Goal: Task Accomplishment & Management: Manage account settings

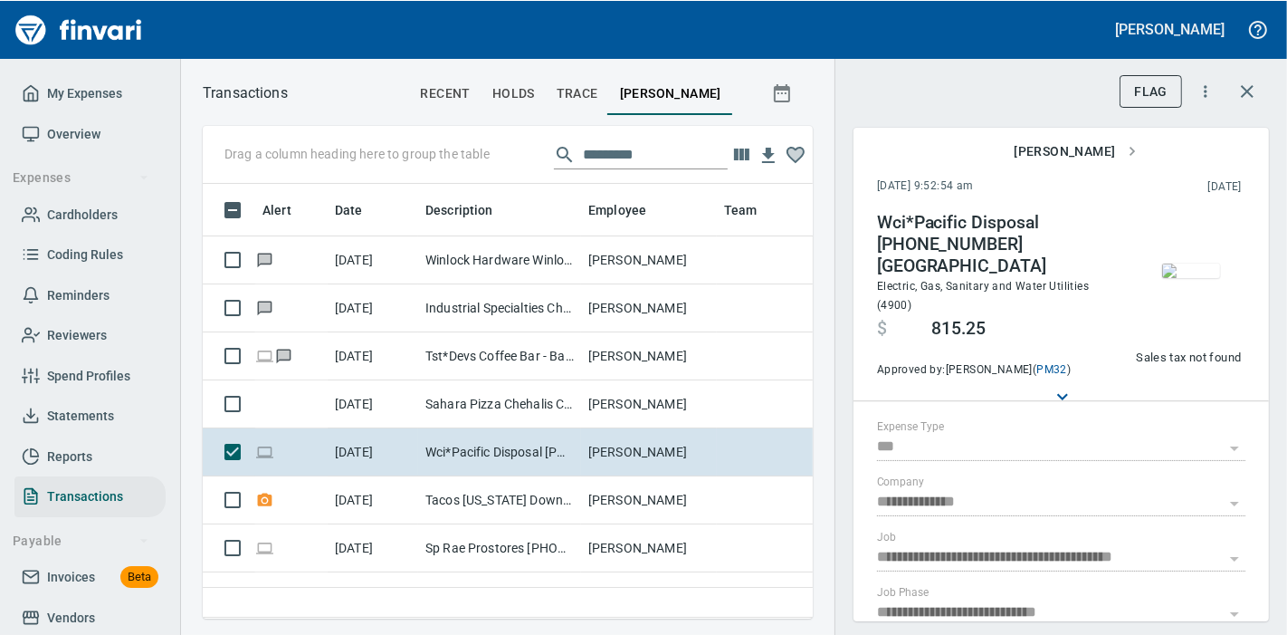
scroll to position [2, 2]
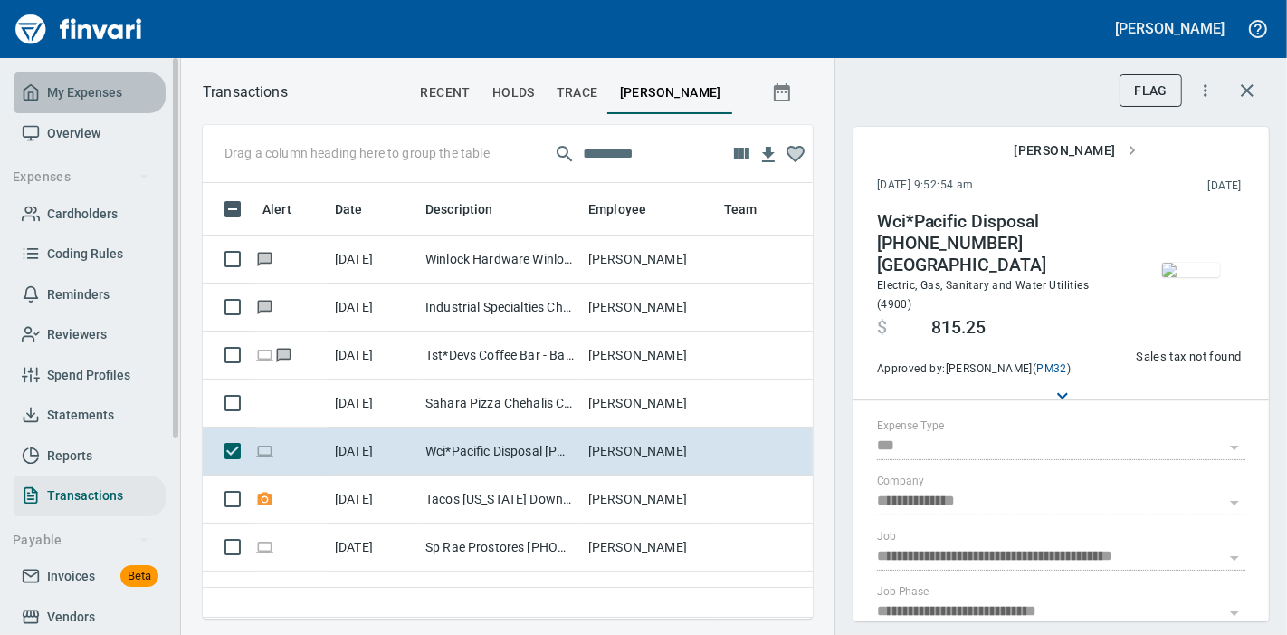
click at [100, 81] on span "My Expenses" at bounding box center [84, 92] width 75 height 23
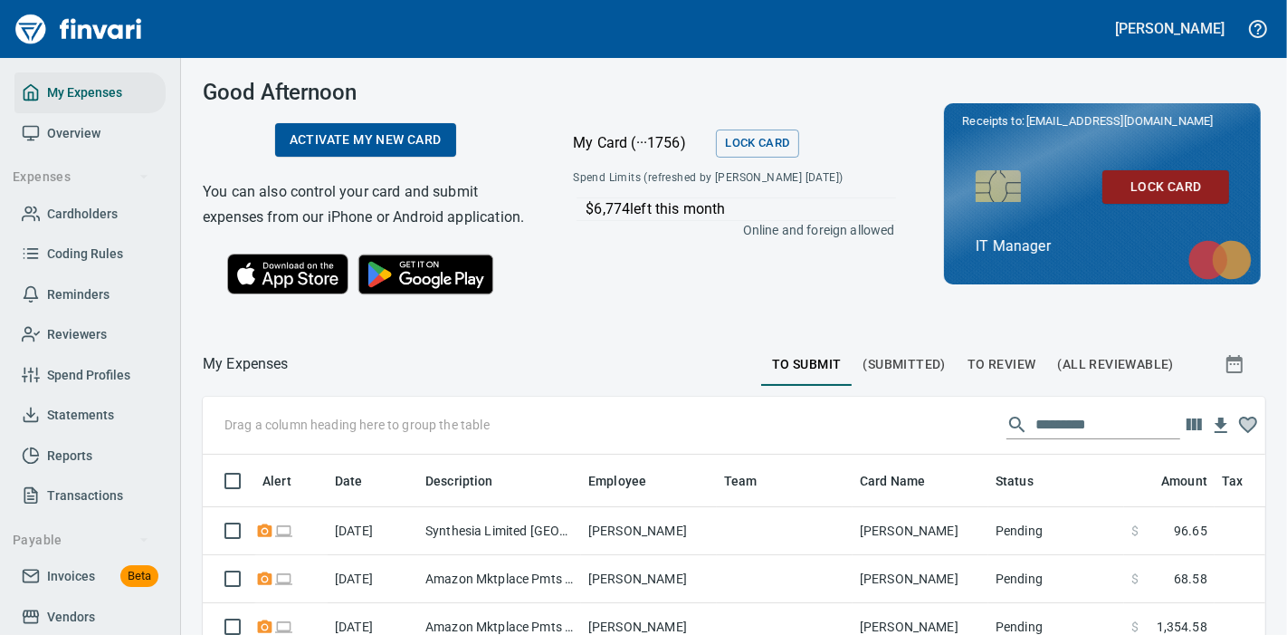
scroll to position [279, 0]
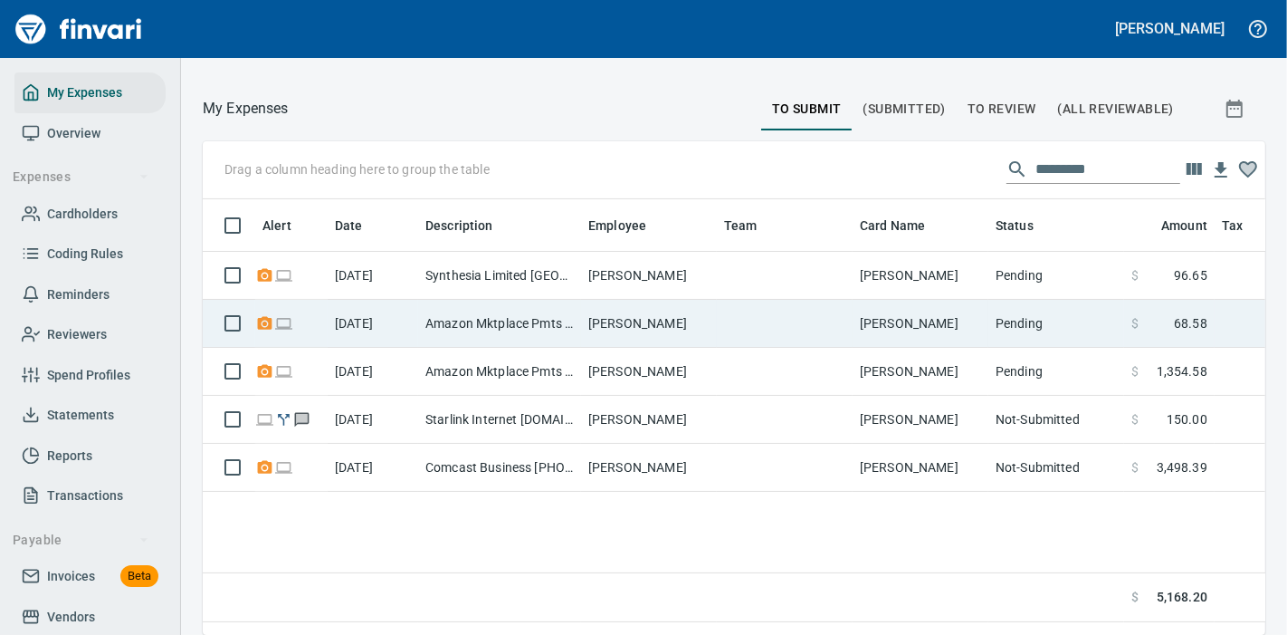
click at [958, 321] on td "[PERSON_NAME]" at bounding box center [921, 324] width 136 height 48
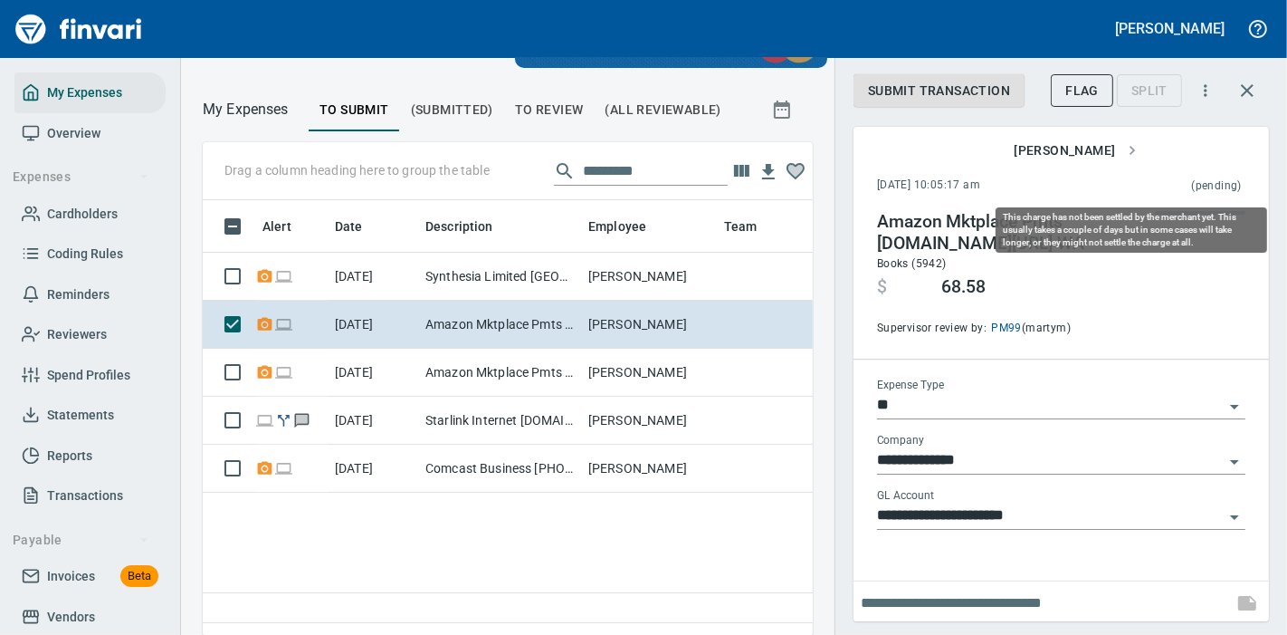
scroll to position [405, 579]
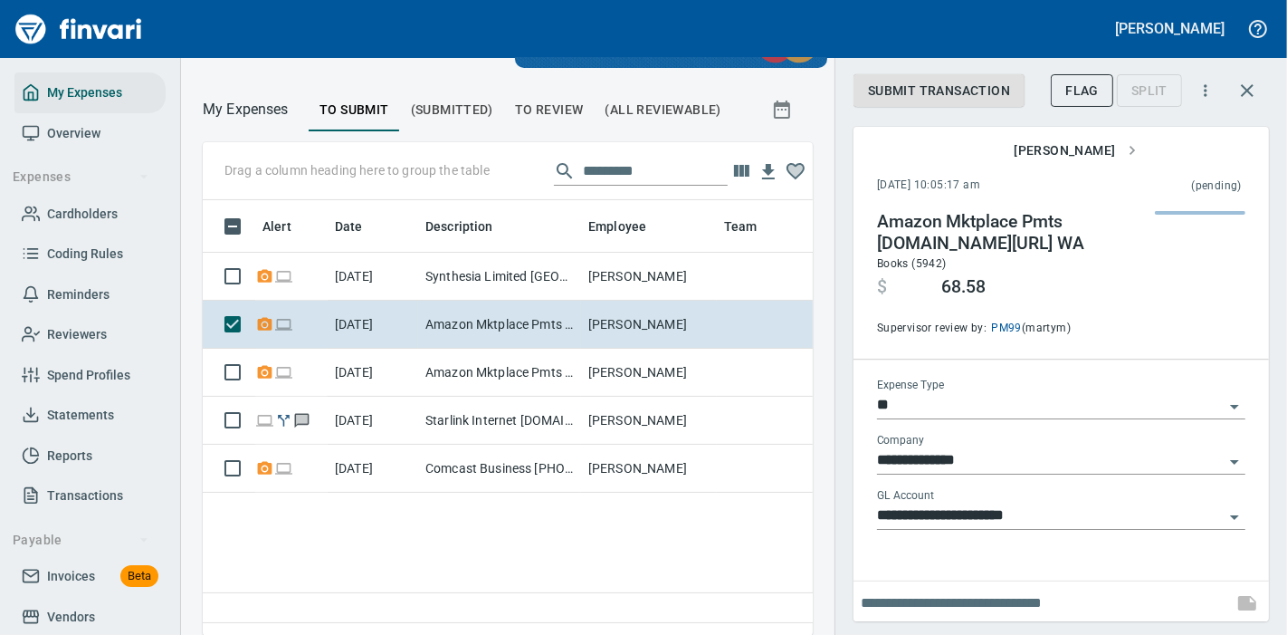
click at [1213, 152] on div "[PERSON_NAME]" at bounding box center [1062, 151] width 416 height 48
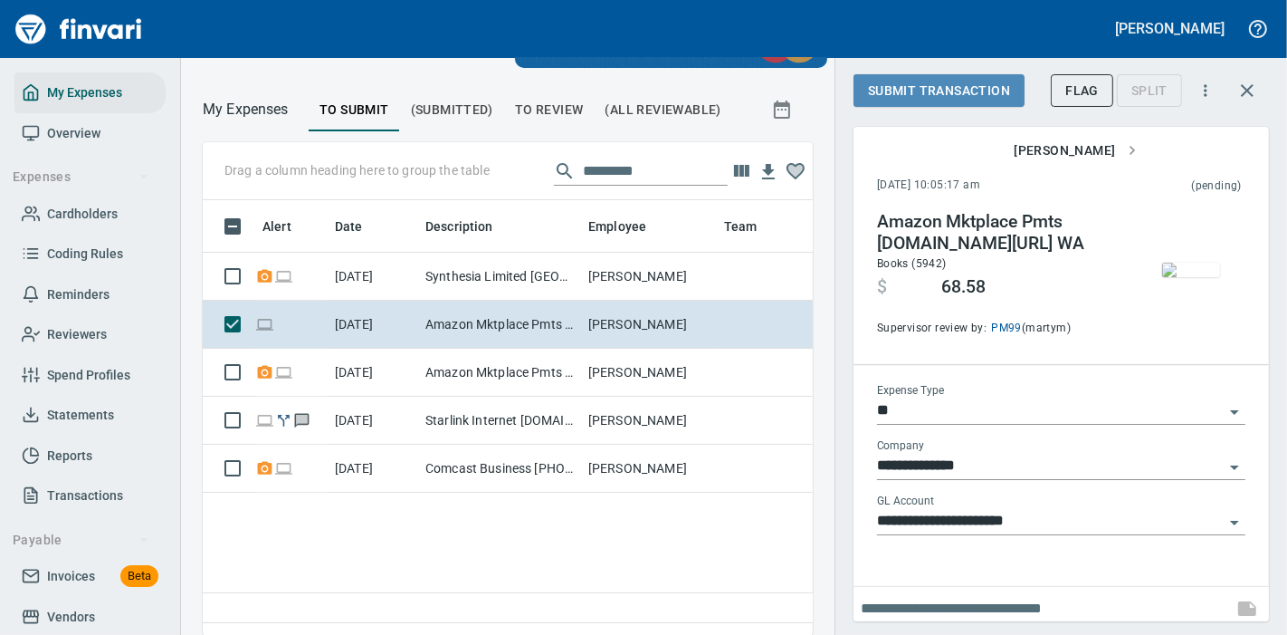
click at [900, 91] on span "Submit Transaction" at bounding box center [939, 91] width 142 height 23
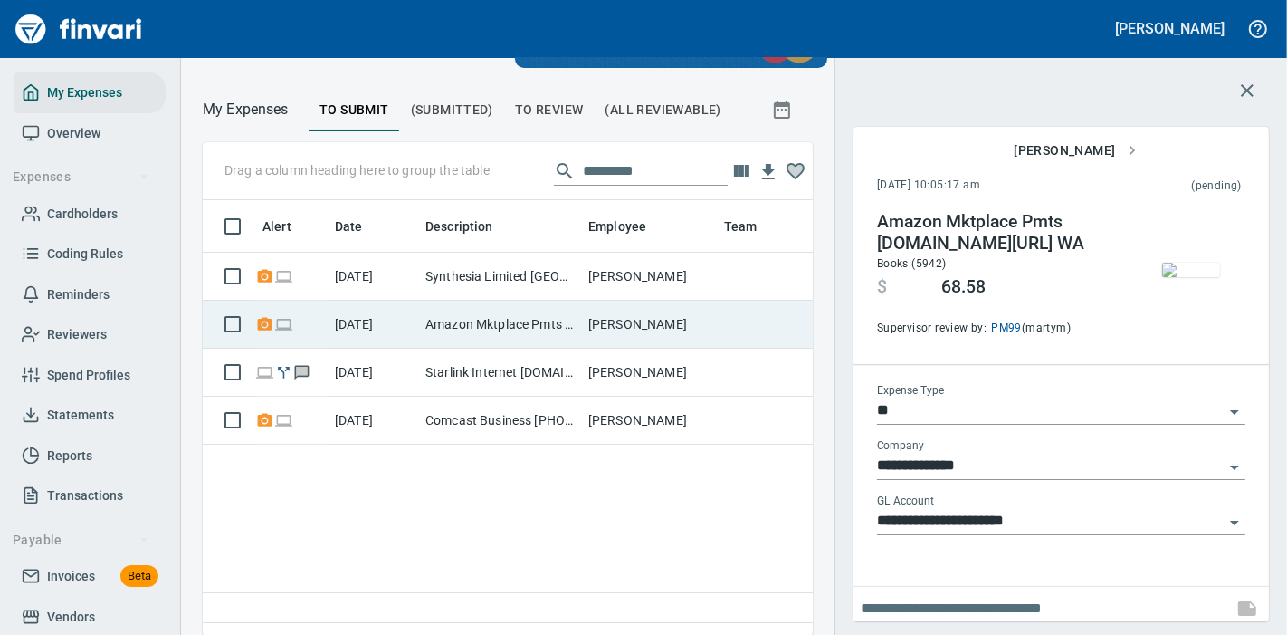
click at [699, 315] on td "[PERSON_NAME]" at bounding box center [649, 325] width 136 height 48
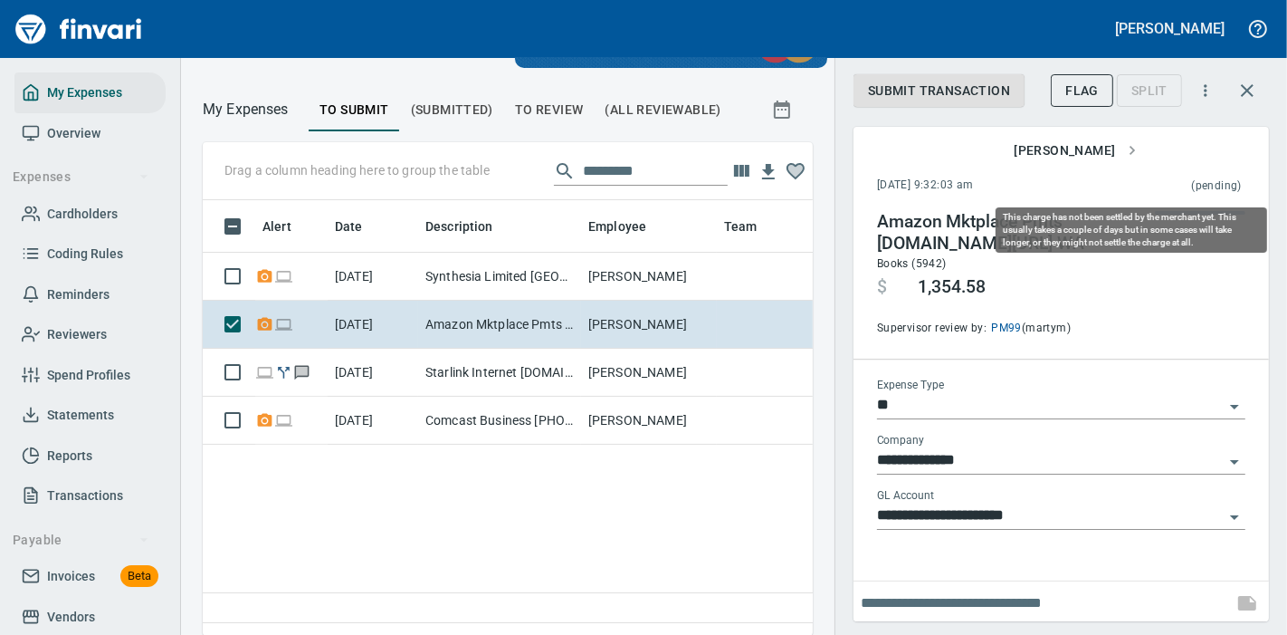
scroll to position [405, 579]
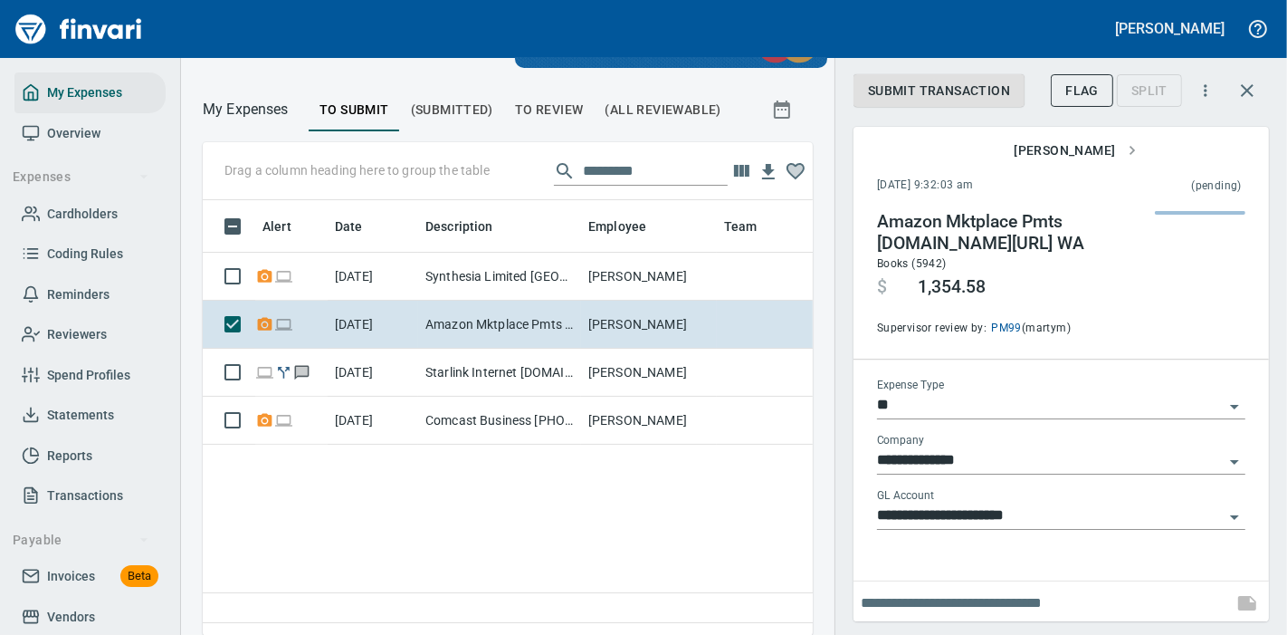
click at [1207, 119] on div "Submit Transaction Flag Split" at bounding box center [1062, 94] width 416 height 63
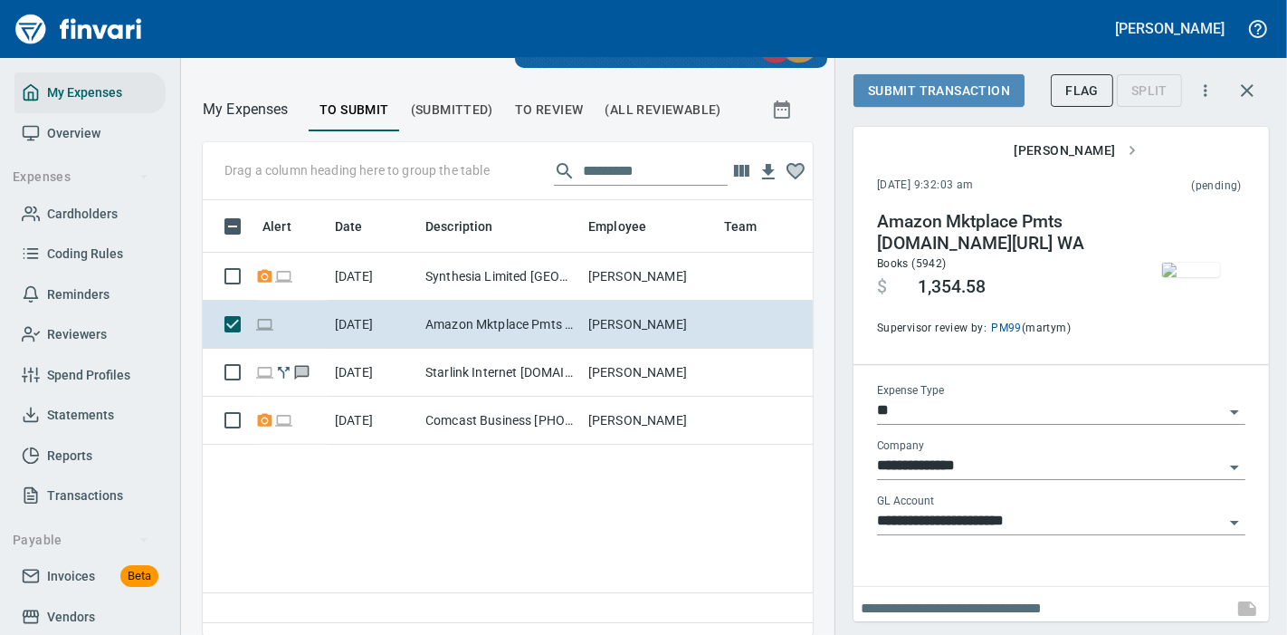
click at [925, 91] on span "Submit Transaction" at bounding box center [939, 91] width 142 height 23
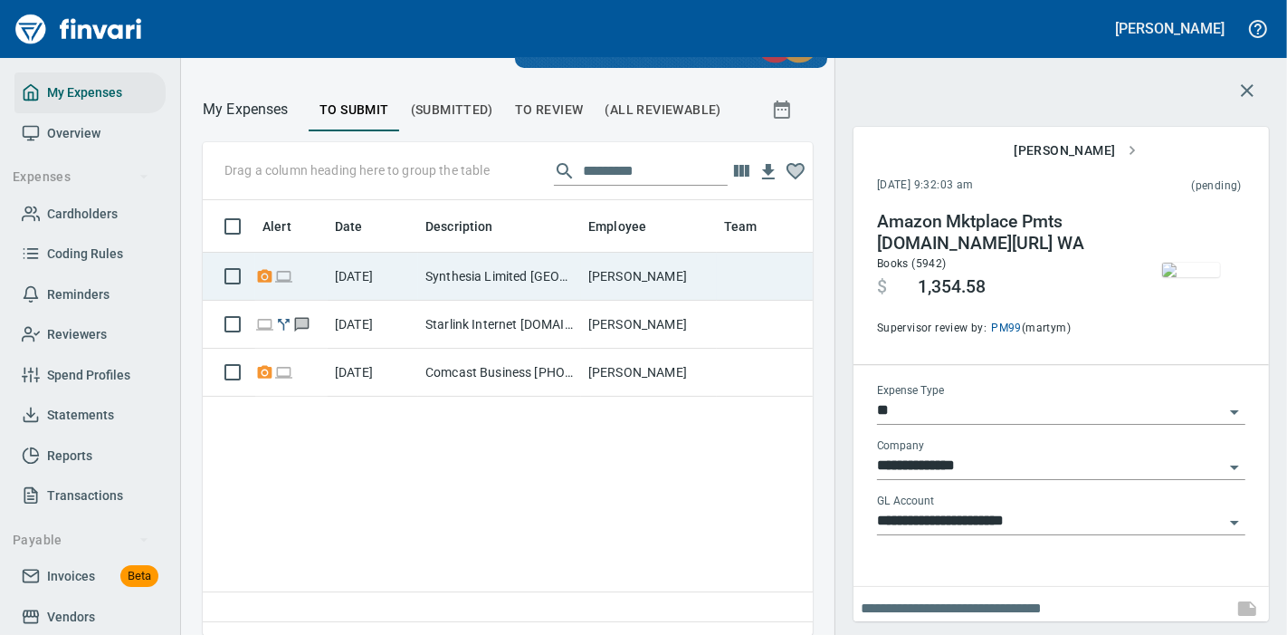
click at [660, 282] on td "[PERSON_NAME]" at bounding box center [649, 277] width 136 height 48
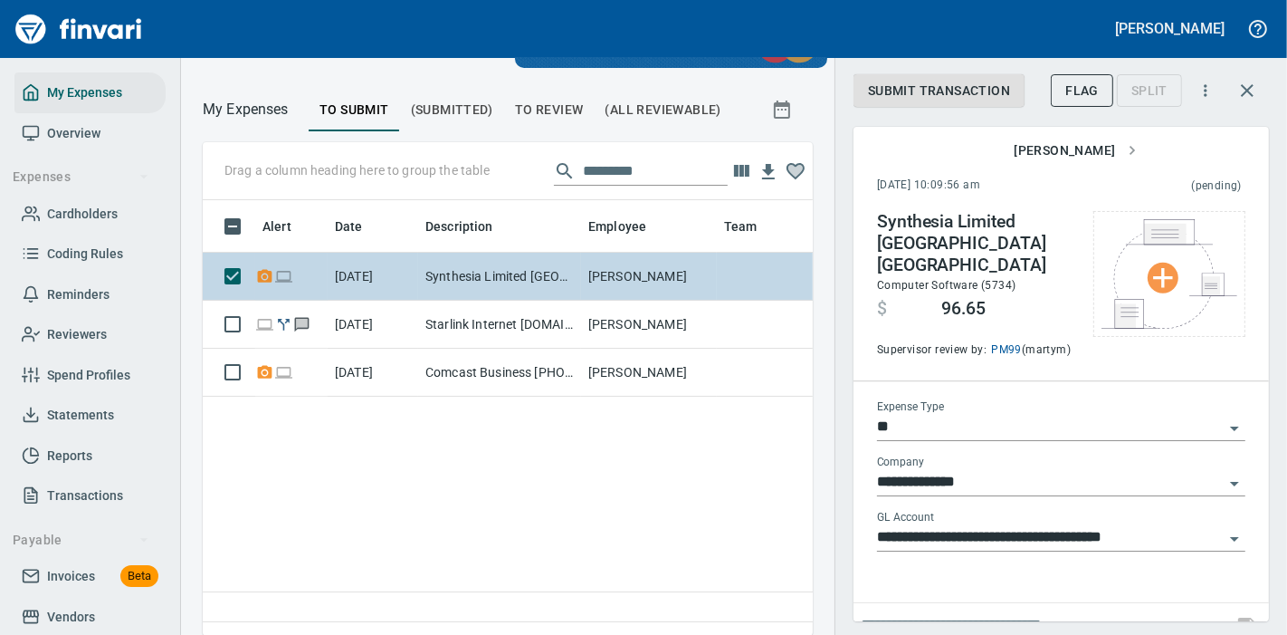
type input "**********"
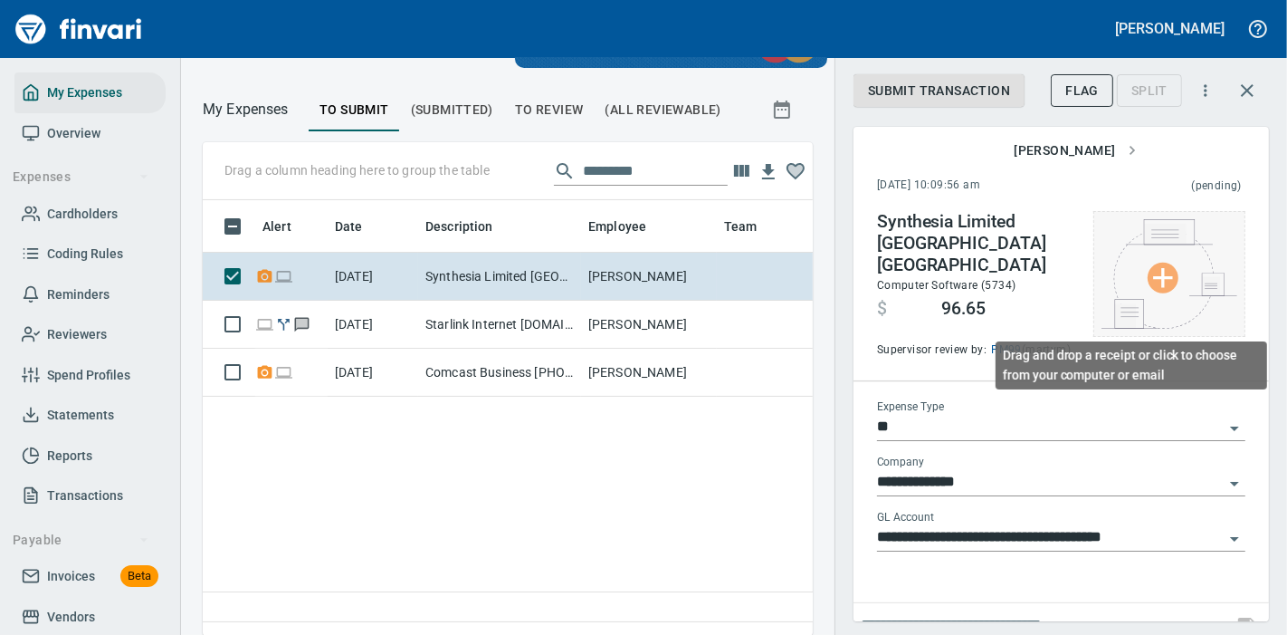
click at [1136, 270] on img at bounding box center [1170, 274] width 136 height 110
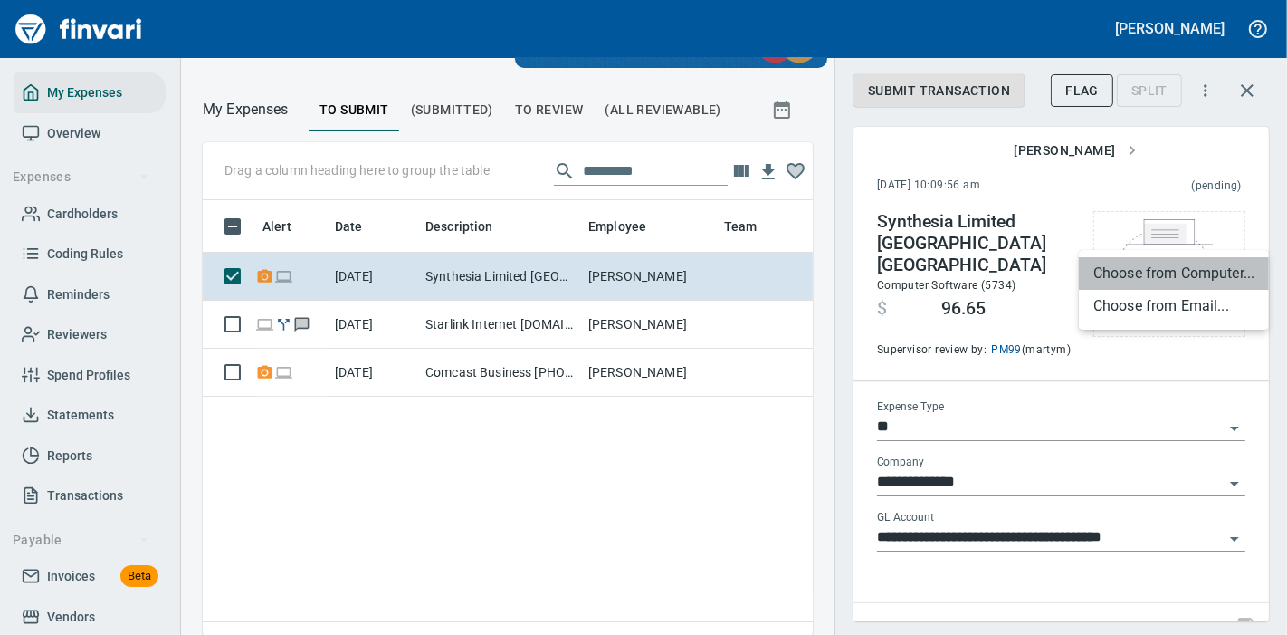
click at [1152, 268] on li "Choose from Computer..." at bounding box center [1174, 273] width 190 height 33
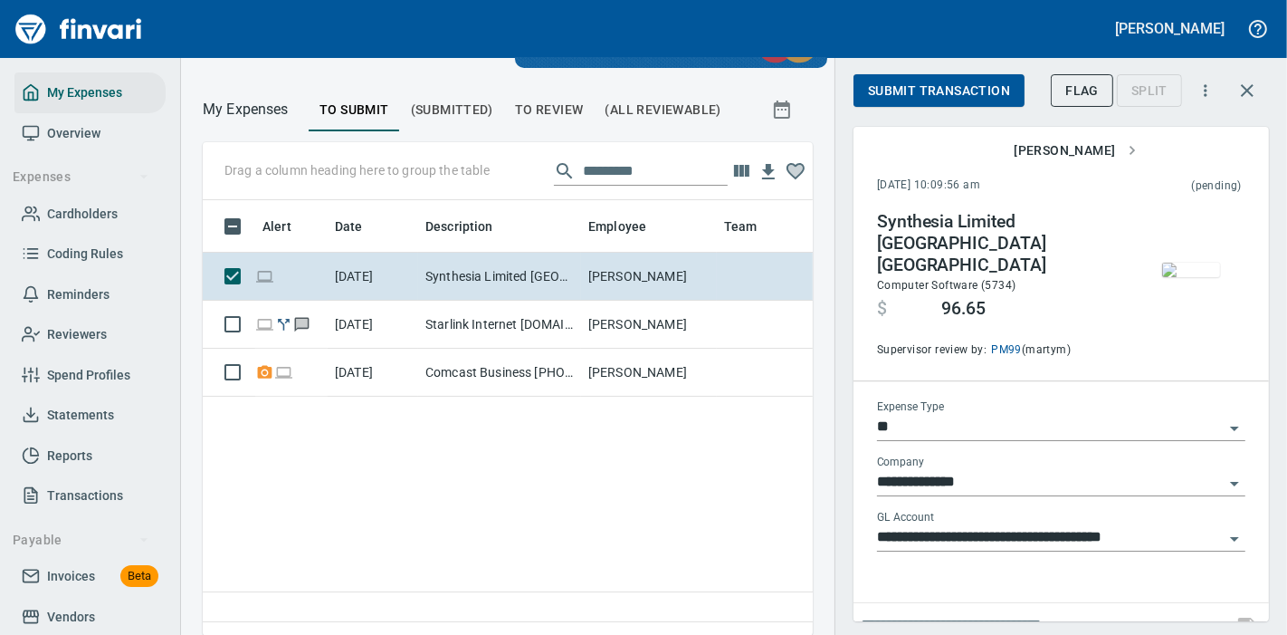
click at [1207, 263] on span "button" at bounding box center [1191, 270] width 76 height 14
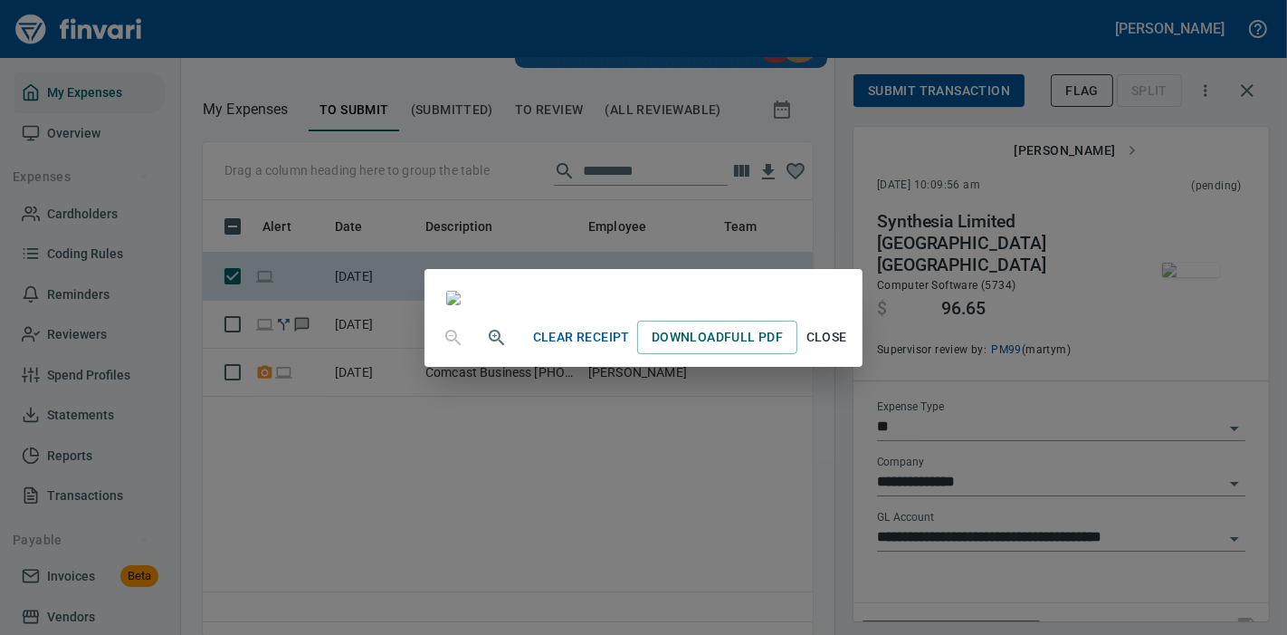
click at [1155, 198] on div "Clear Receipt Download Full PDF Close" at bounding box center [643, 317] width 1287 height 635
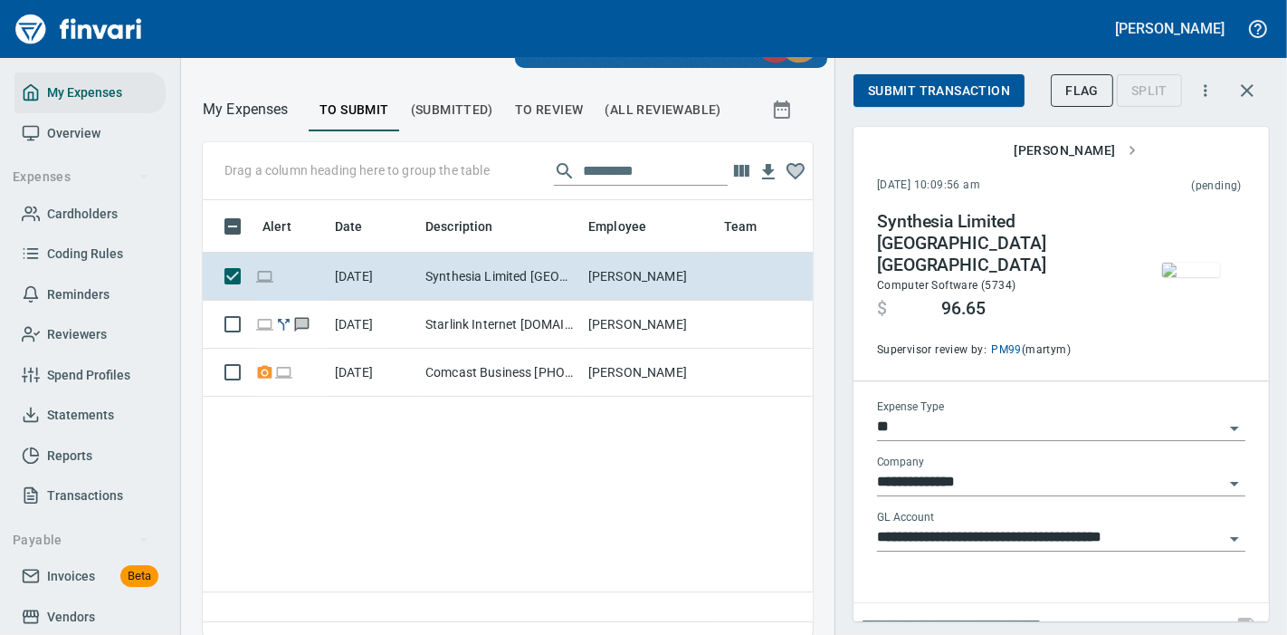
click at [977, 82] on span "Submit Transaction" at bounding box center [939, 91] width 142 height 23
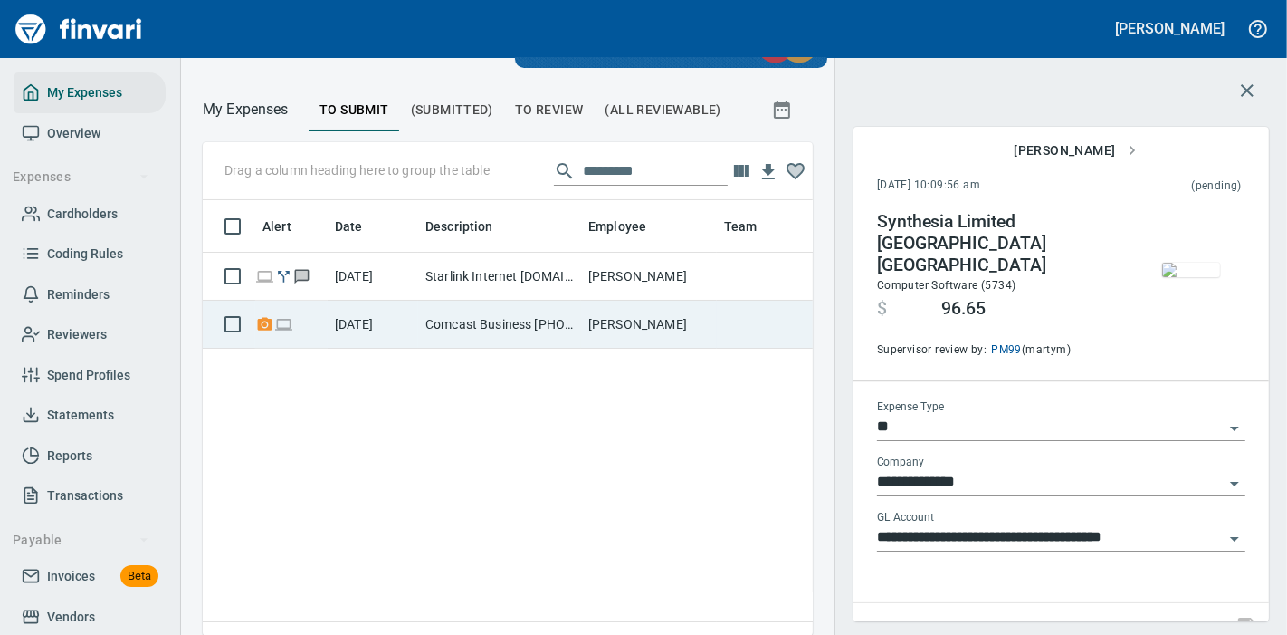
click at [622, 330] on td "[PERSON_NAME]" at bounding box center [649, 325] width 136 height 48
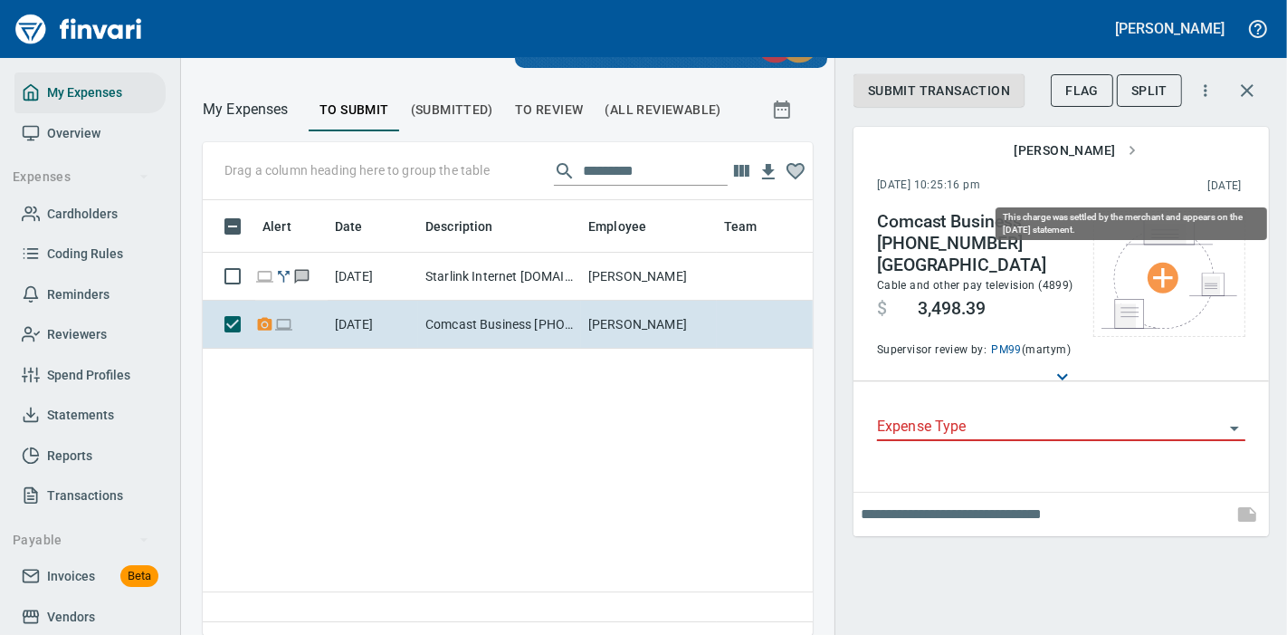
scroll to position [405, 579]
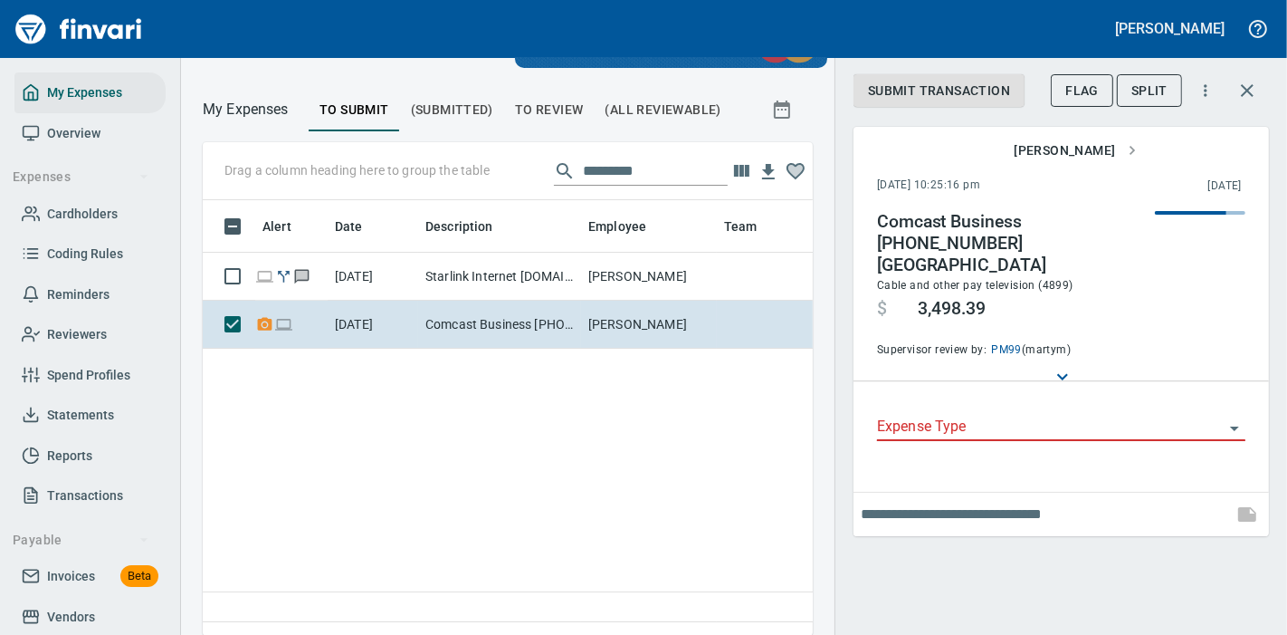
click at [1215, 146] on div "[PERSON_NAME]" at bounding box center [1062, 151] width 416 height 48
click at [1141, 93] on span "Split" at bounding box center [1150, 91] width 36 height 23
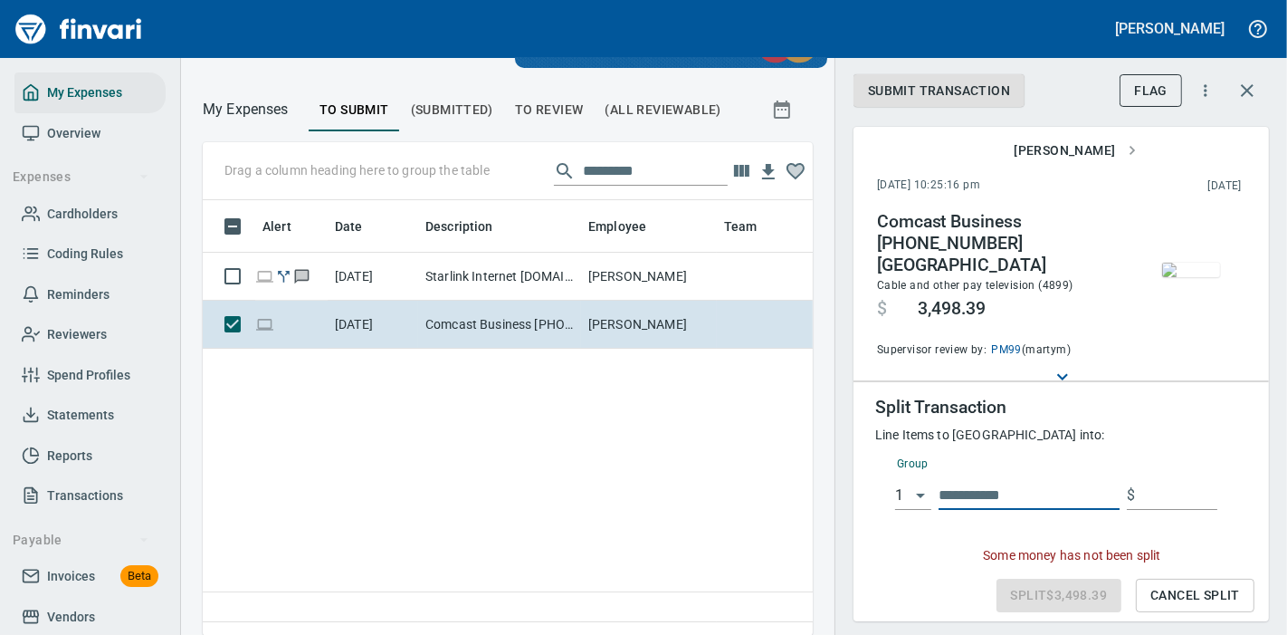
click at [1005, 481] on input "text" at bounding box center [1029, 495] width 181 height 29
type input "**"
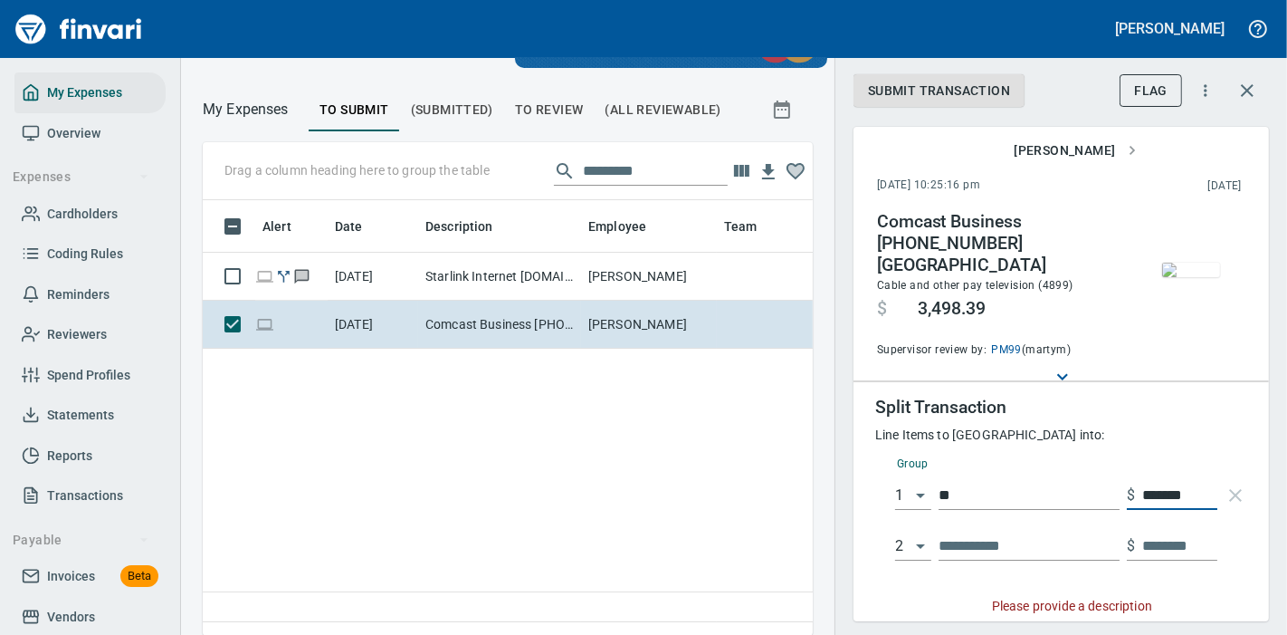
type input "********"
type input "**********"
type input "*****"
type input "********"
type input "*****"
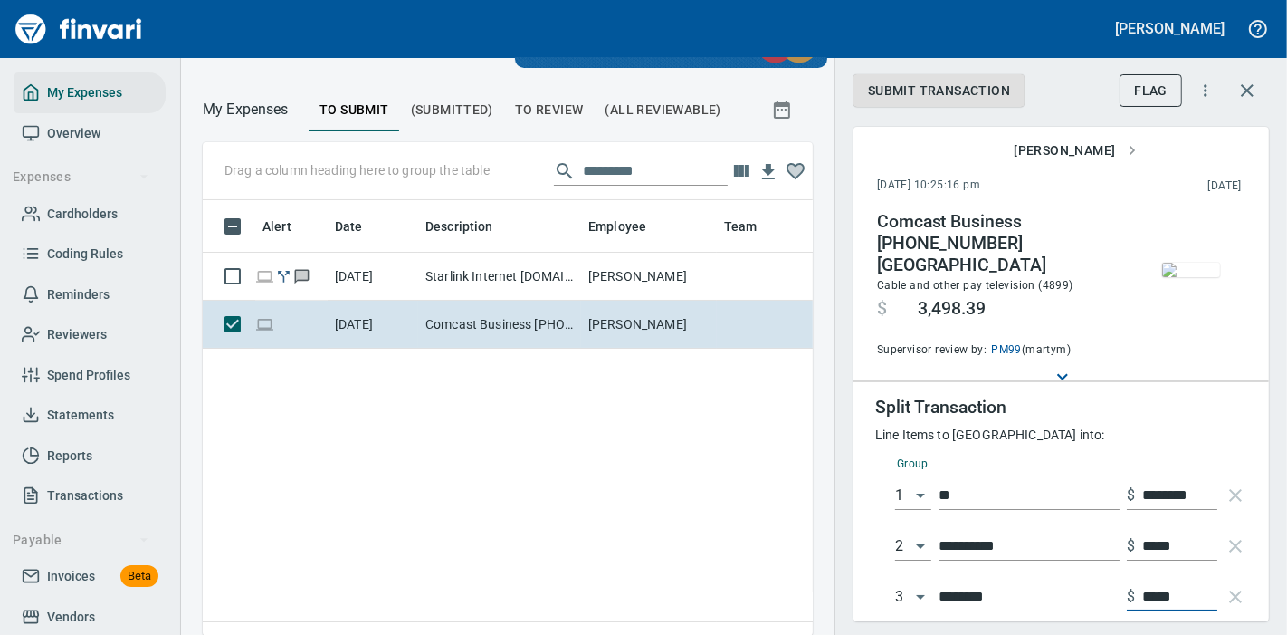
scroll to position [94, 0]
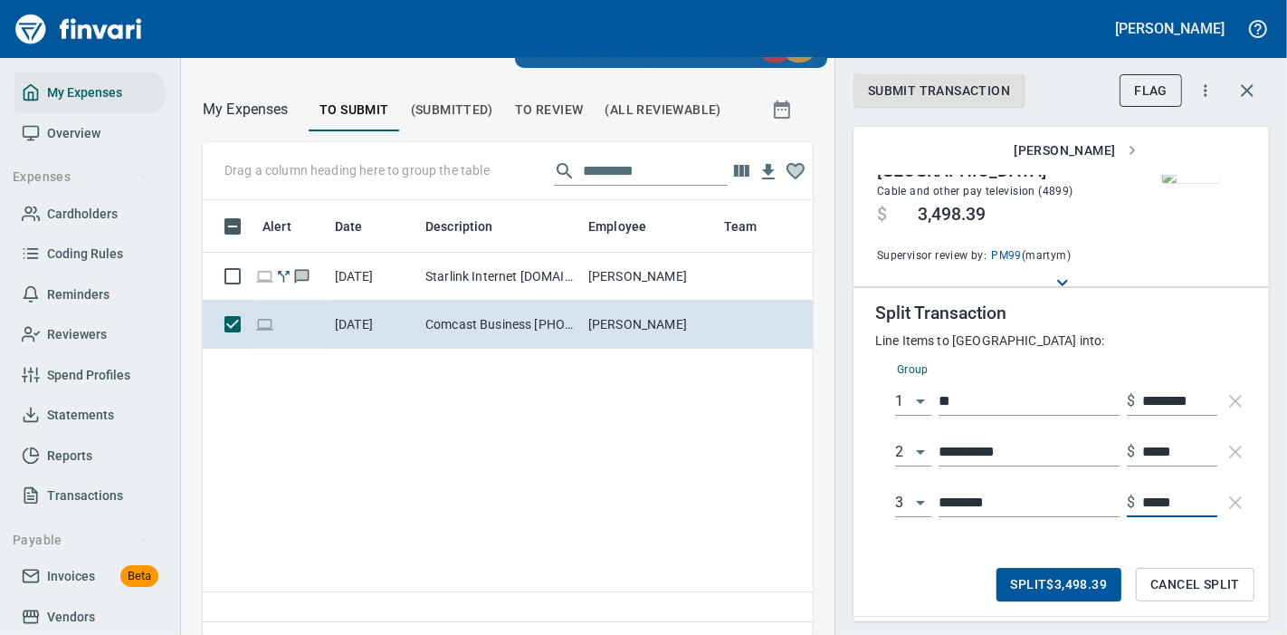
click at [1040, 573] on span "Split $3,498.39" at bounding box center [1059, 584] width 97 height 23
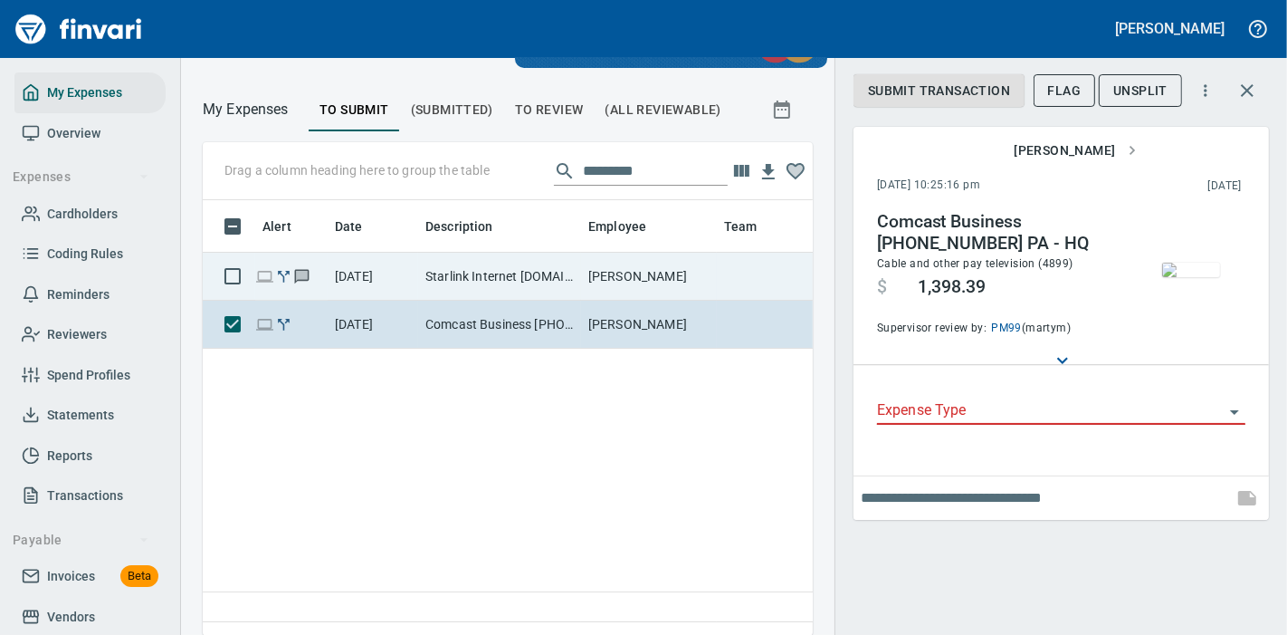
scroll to position [405, 579]
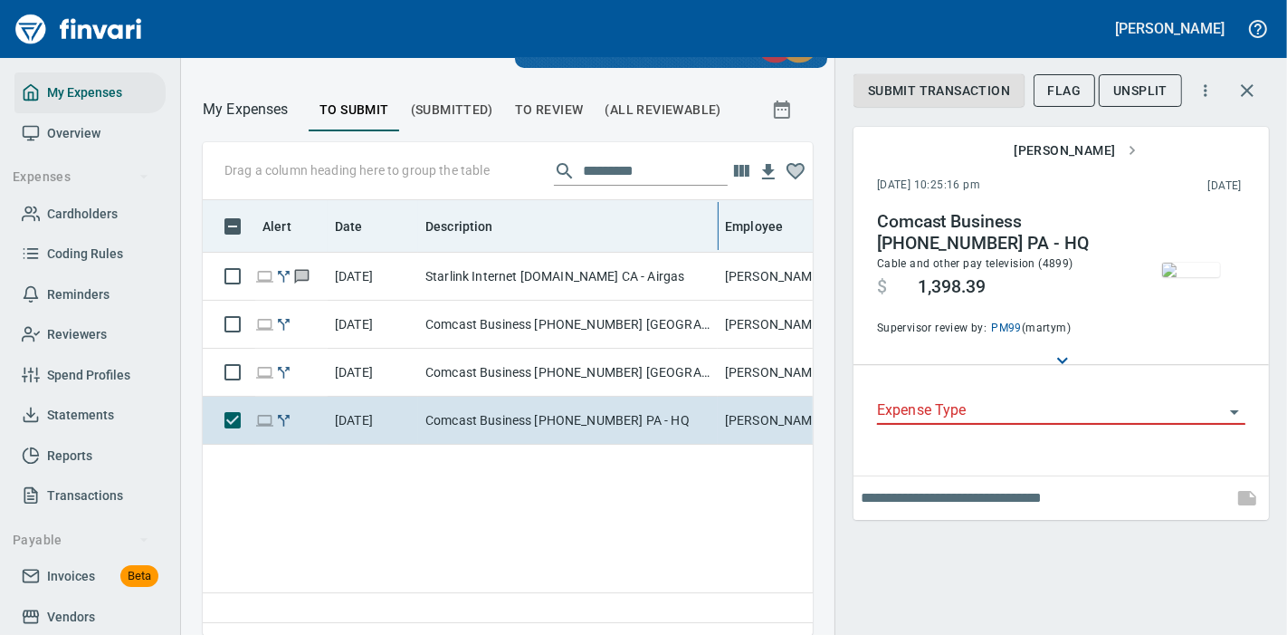
drag, startPoint x: 580, startPoint y: 219, endPoint x: 729, endPoint y: 228, distance: 148.7
click at [729, 228] on body "[PERSON_NAME] My Expenses Overview Expenses Cardholders Coding Rules Reminders …" at bounding box center [643, 317] width 1287 height 635
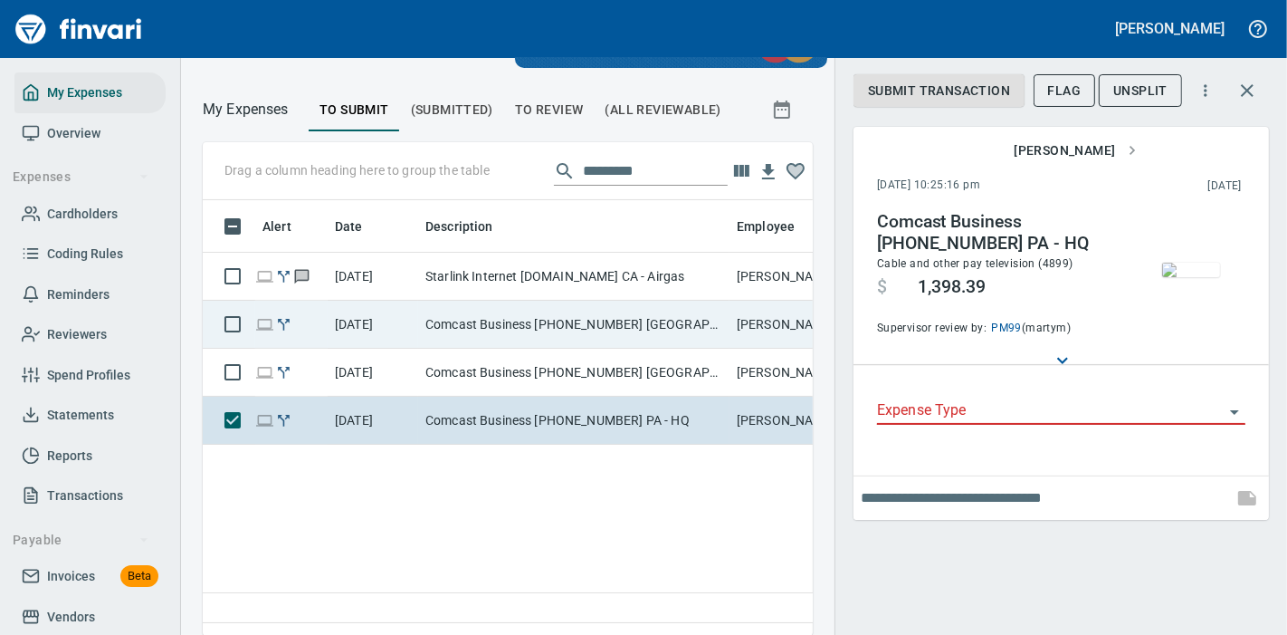
click at [685, 340] on td "Comcast Business [PHONE_NUMBER] [GEOGRAPHIC_DATA] - [GEOGRAPHIC_DATA]" at bounding box center [573, 325] width 311 height 48
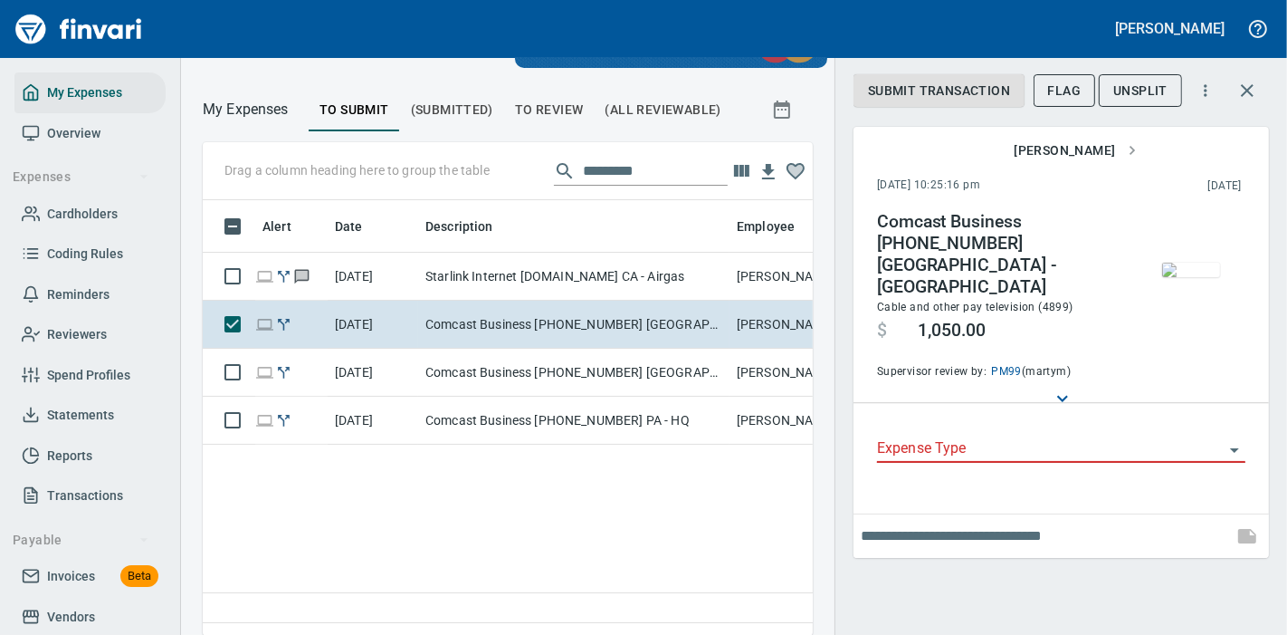
click at [989, 422] on div "Expense Type" at bounding box center [1061, 442] width 368 height 41
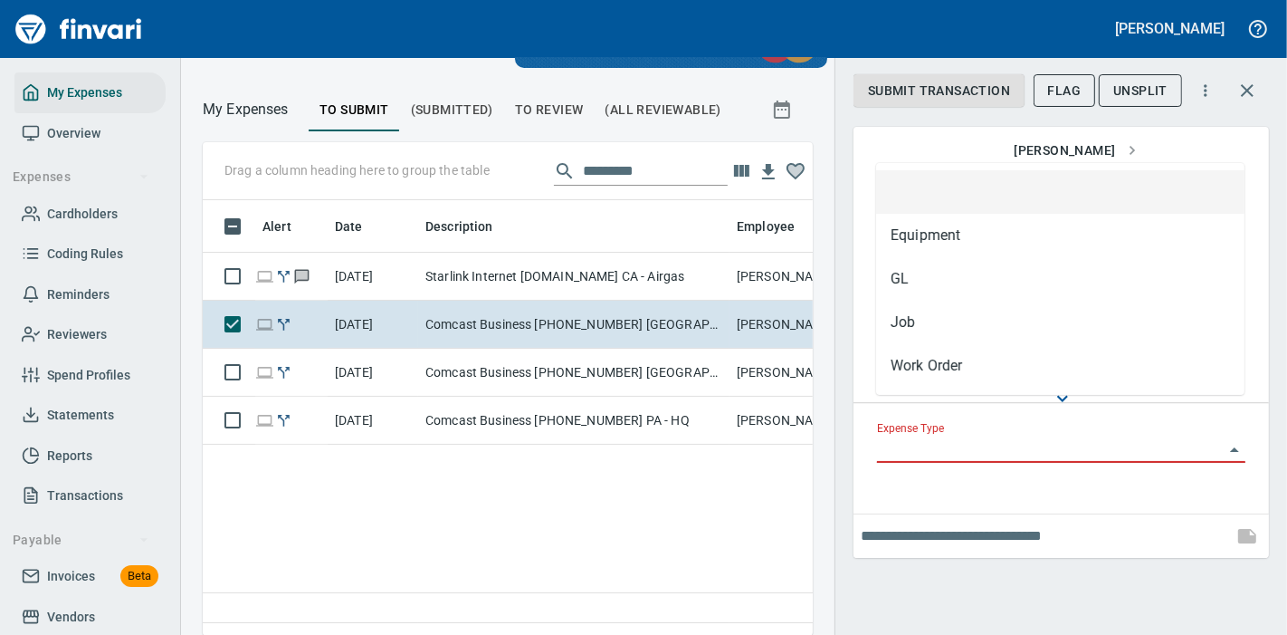
click at [967, 436] on input "Expense Type" at bounding box center [1050, 448] width 347 height 25
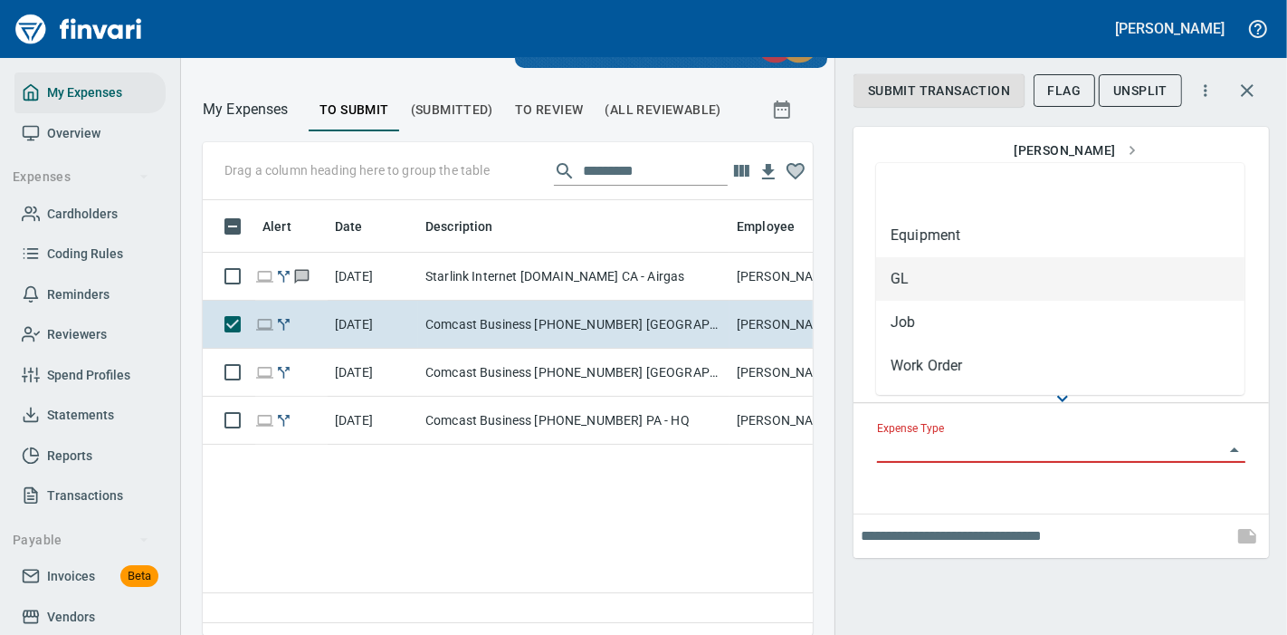
click at [945, 282] on li "GL" at bounding box center [1060, 278] width 368 height 43
type input "**"
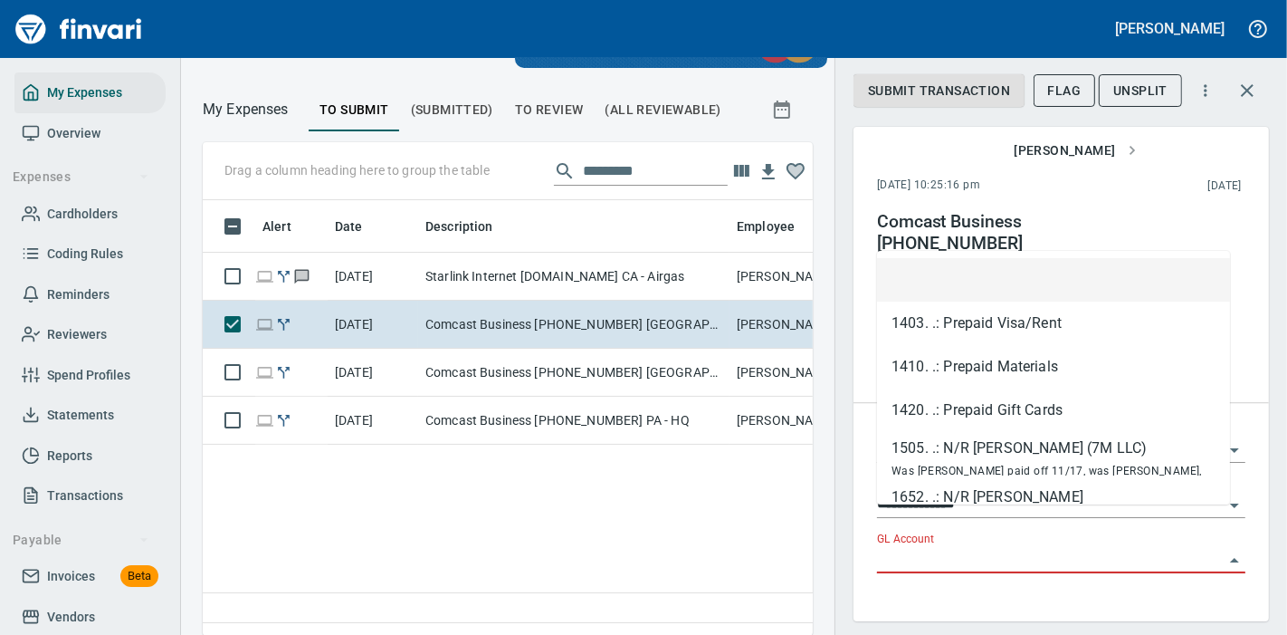
click at [941, 547] on input "GL Account" at bounding box center [1050, 559] width 347 height 25
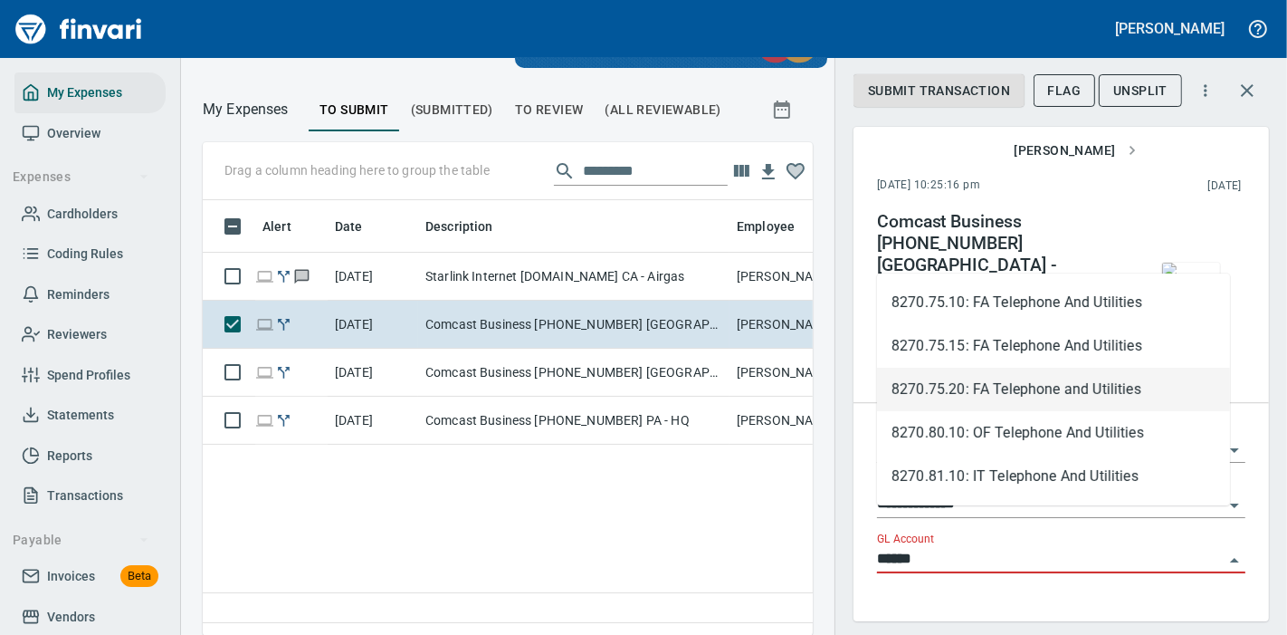
click at [972, 387] on li "8270.75.20: FA Telephone and Utilities" at bounding box center [1053, 389] width 353 height 43
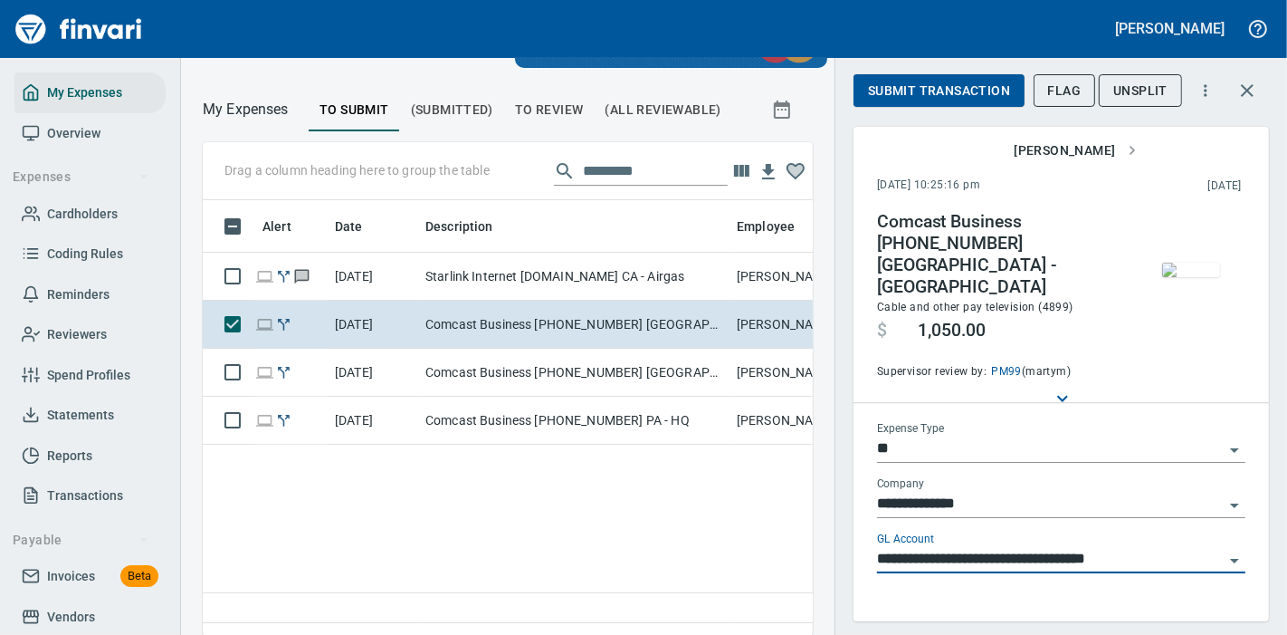
type input "**********"
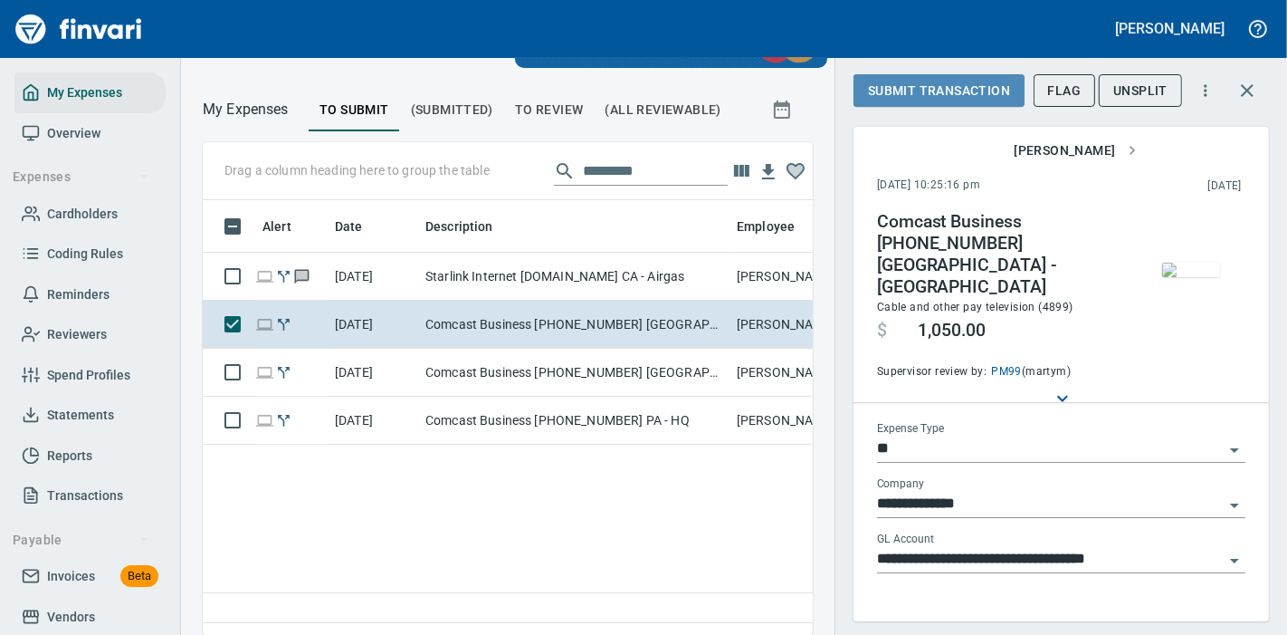
click at [918, 83] on span "Submit Transaction" at bounding box center [939, 91] width 142 height 23
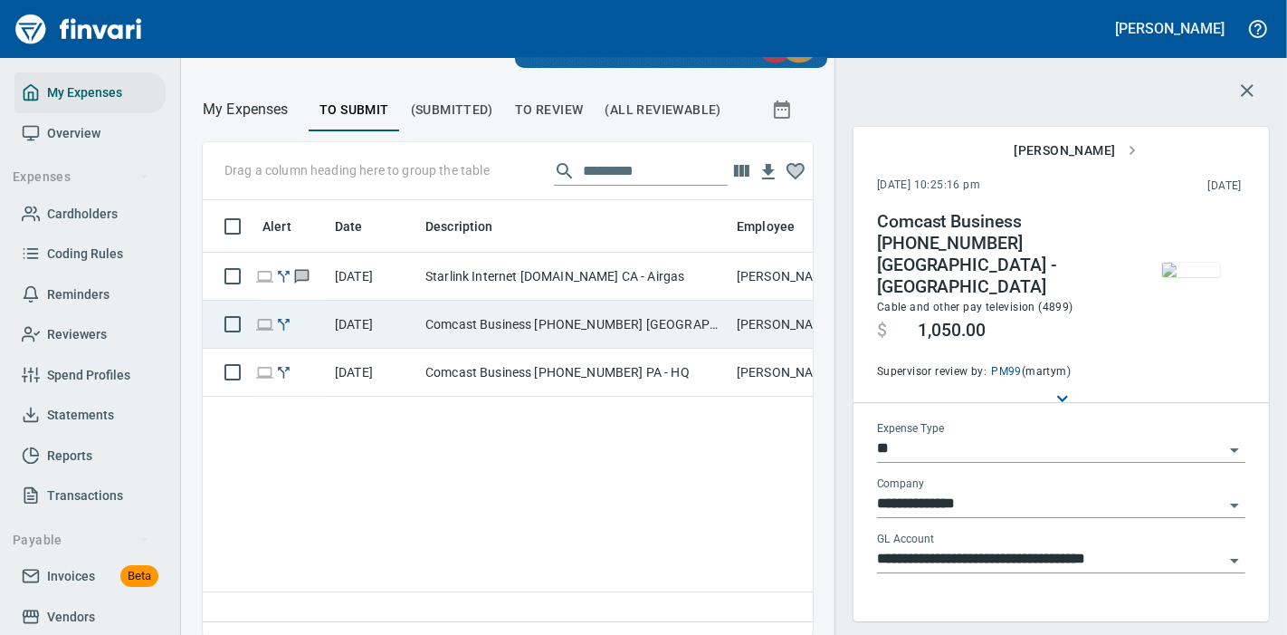
click at [757, 317] on td "[PERSON_NAME]" at bounding box center [798, 325] width 136 height 48
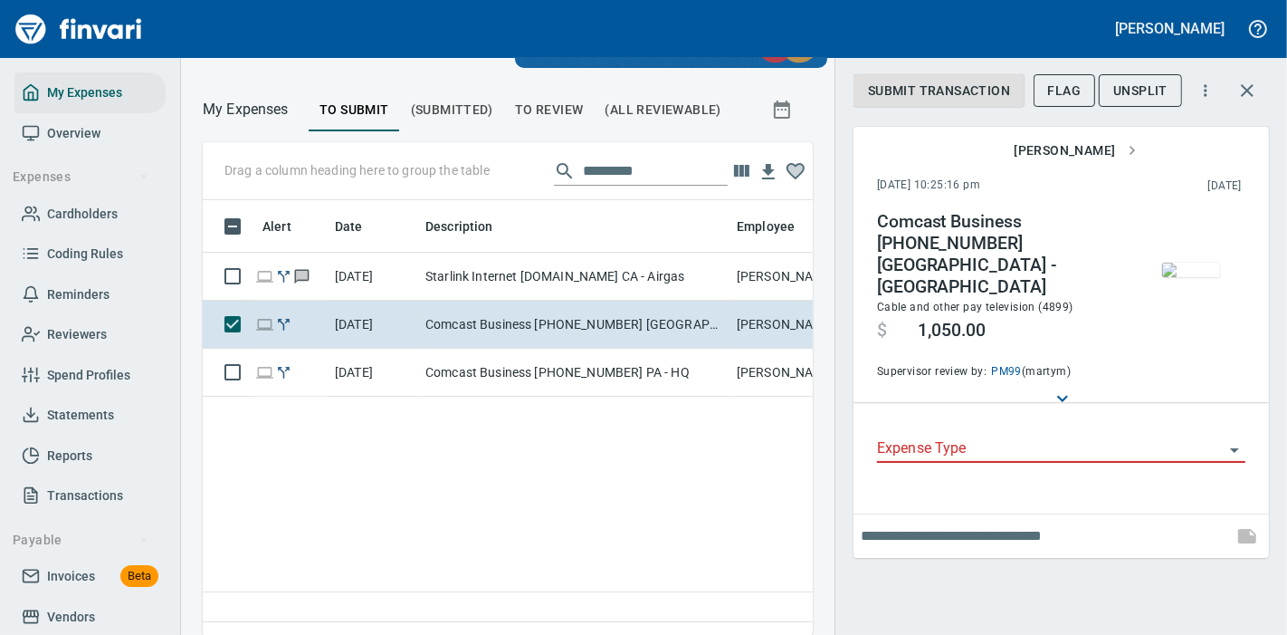
click at [944, 436] on input "Expense Type" at bounding box center [1050, 448] width 347 height 25
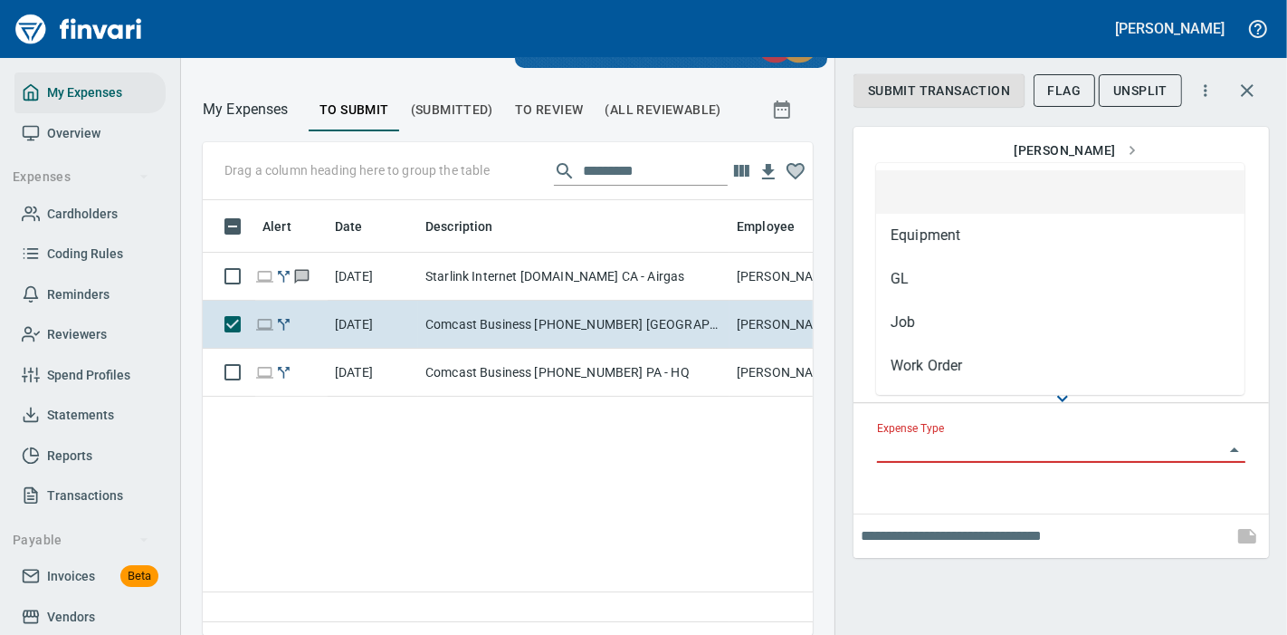
scroll to position [405, 579]
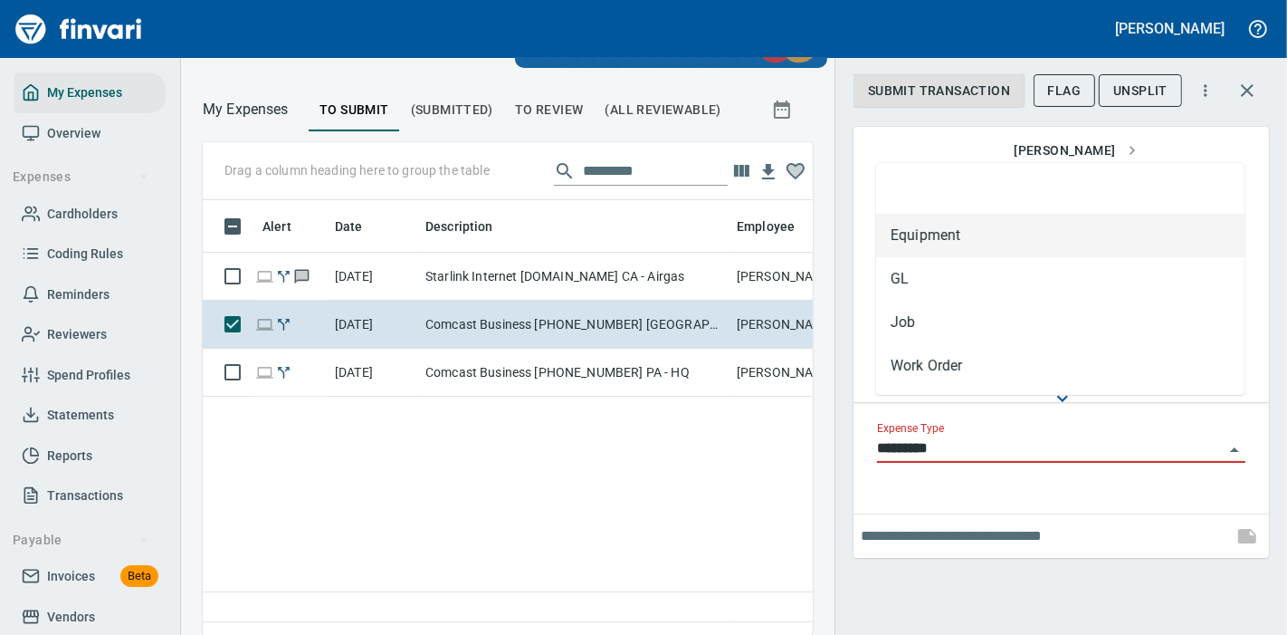
type input "**"
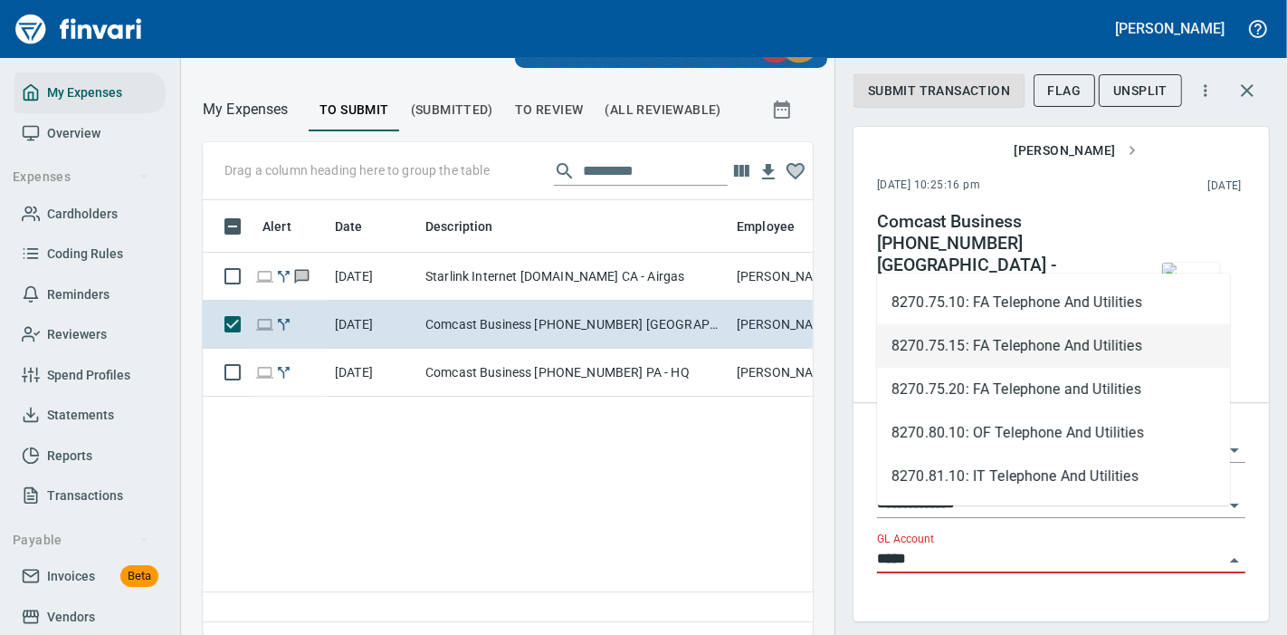
click at [978, 339] on li "8270.75.15: FA Telephone And Utilities" at bounding box center [1053, 345] width 353 height 43
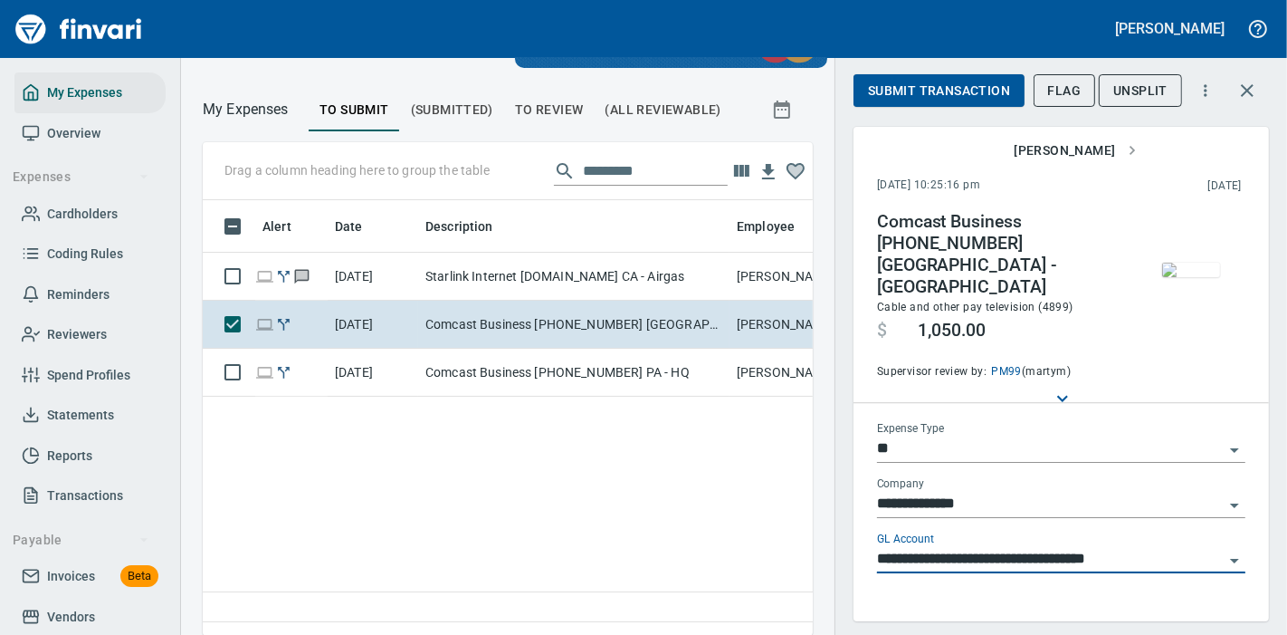
type input "**********"
click at [936, 93] on span "Submit Transaction" at bounding box center [939, 91] width 142 height 23
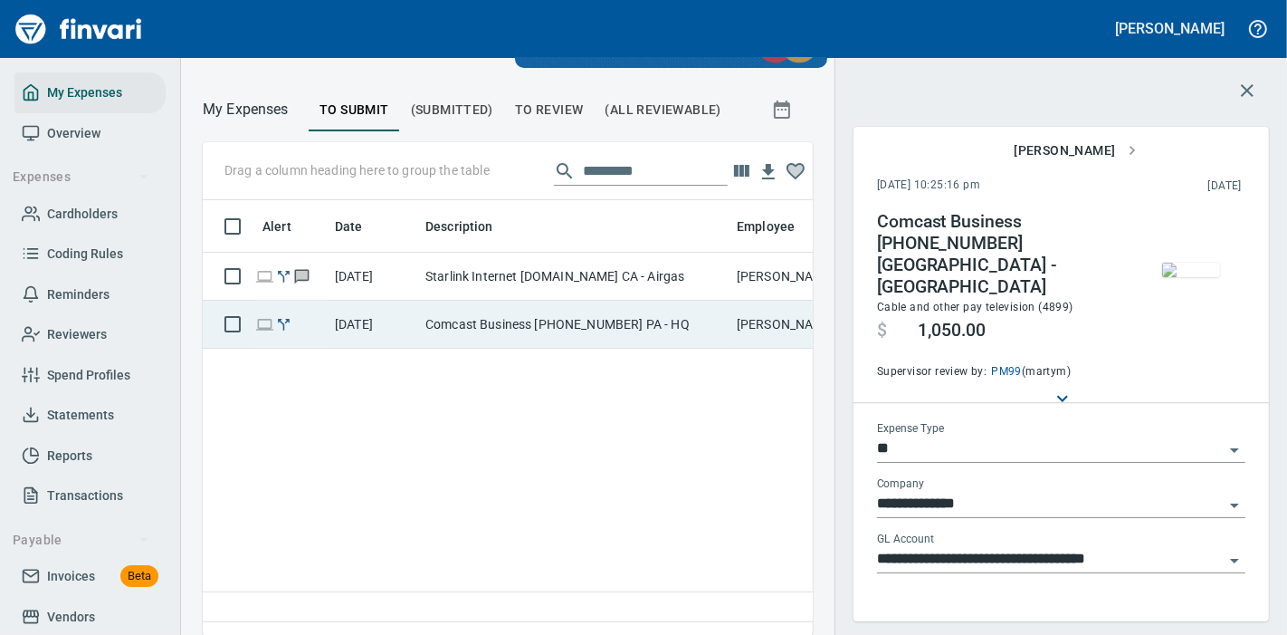
click at [725, 313] on td "Comcast Business [PHONE_NUMBER] PA - HQ" at bounding box center [573, 325] width 311 height 48
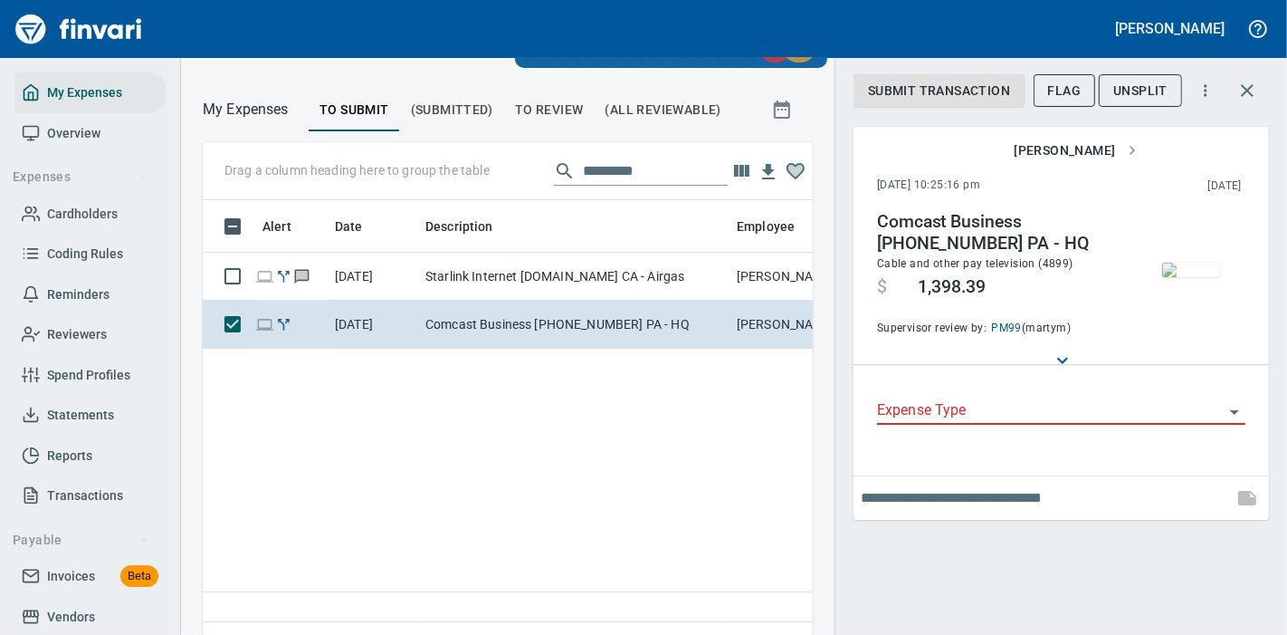
click at [951, 402] on input "Expense Type" at bounding box center [1050, 410] width 347 height 25
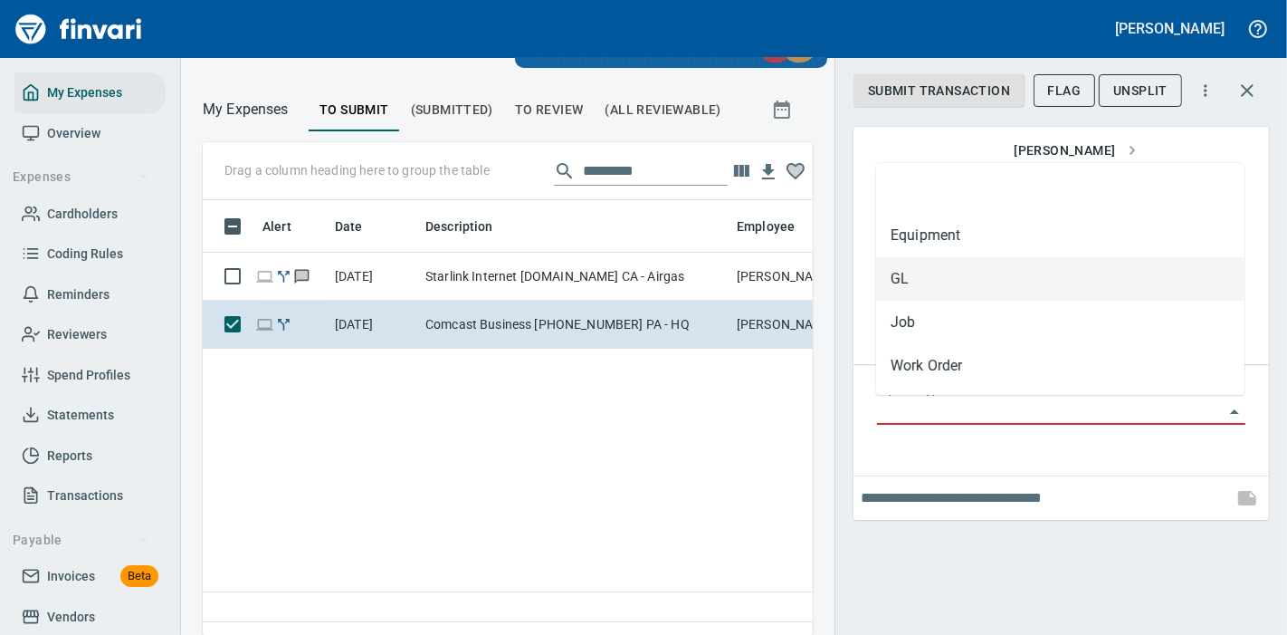
click at [938, 282] on li "GL" at bounding box center [1060, 278] width 368 height 43
type input "**"
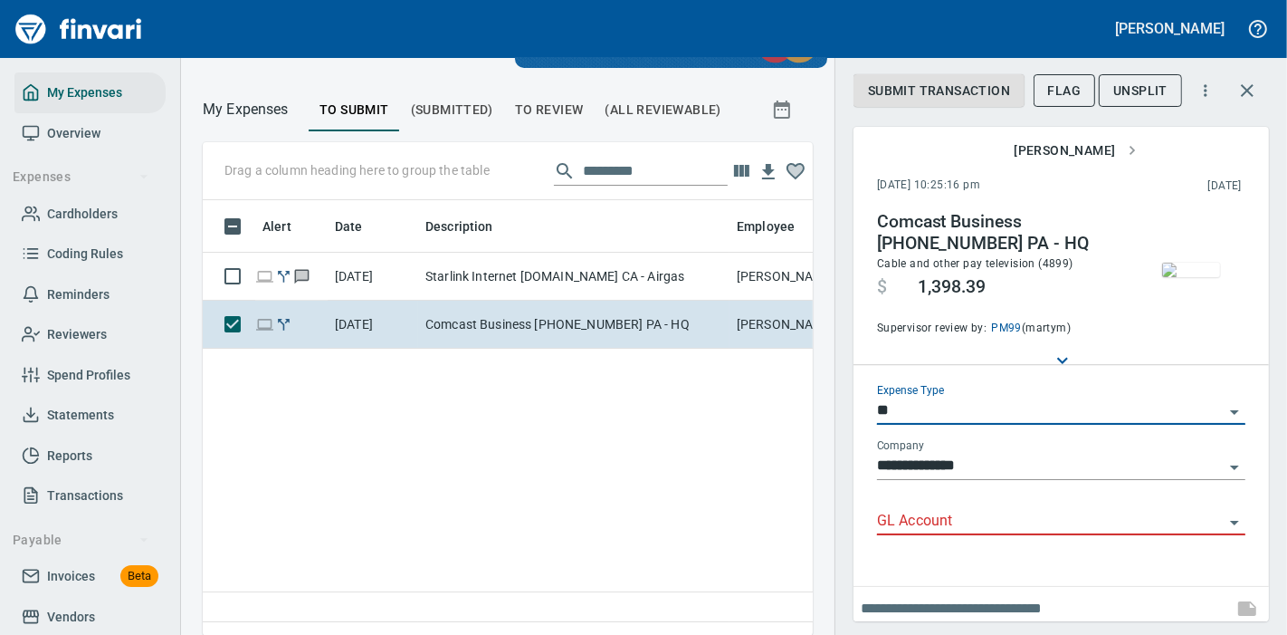
click at [921, 522] on input "GL Account" at bounding box center [1050, 521] width 347 height 25
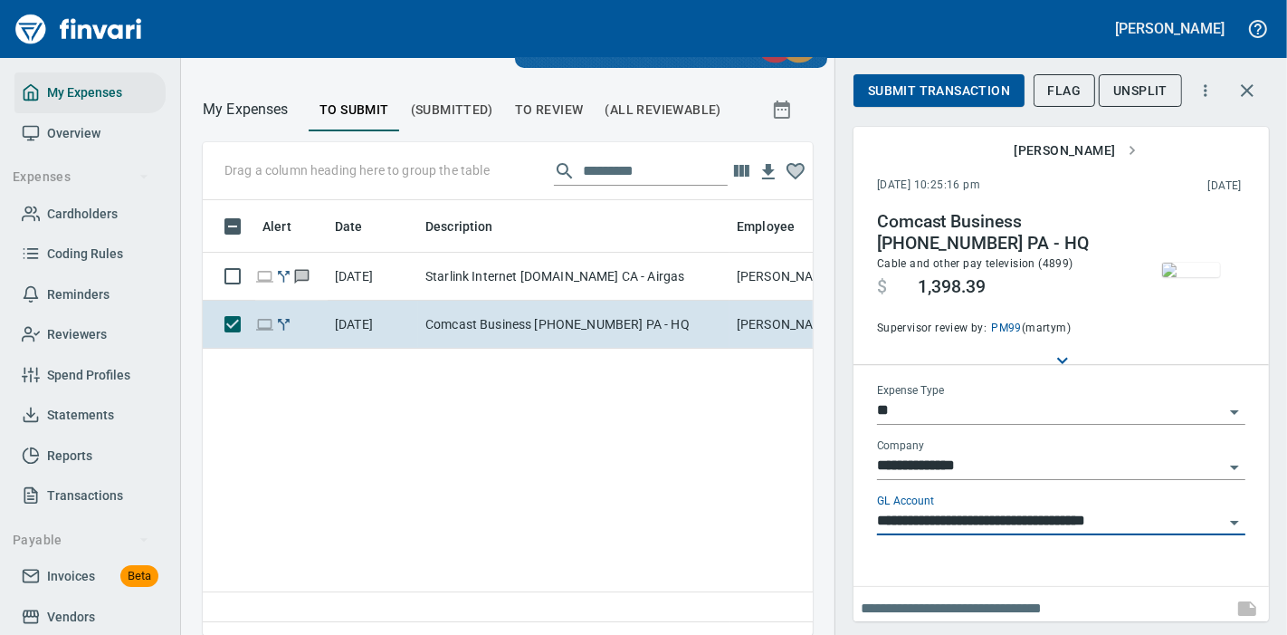
type input "**********"
click at [918, 89] on span "Submit Transaction" at bounding box center [939, 91] width 142 height 23
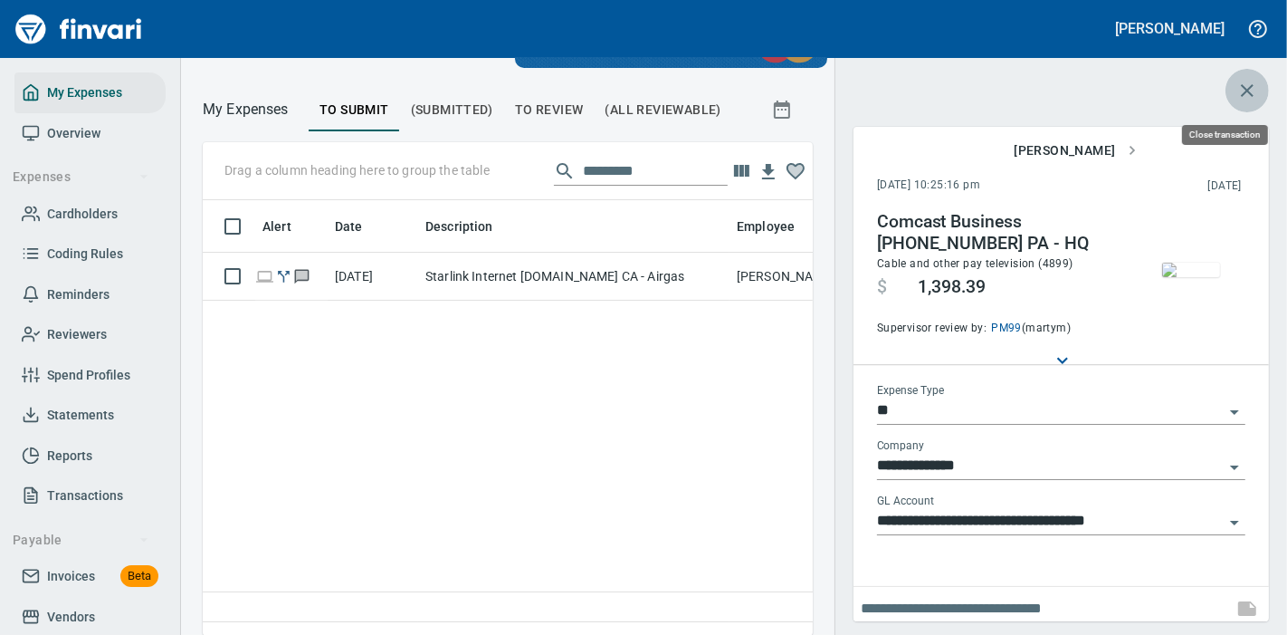
click at [1251, 86] on icon "button" at bounding box center [1247, 90] width 13 height 13
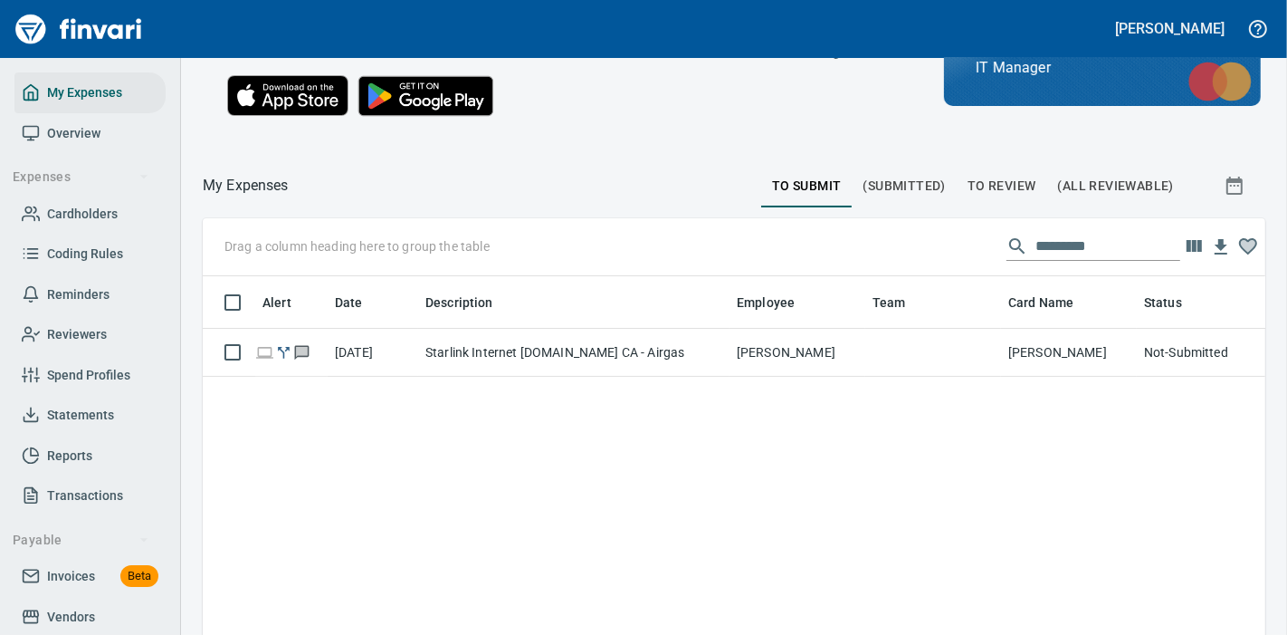
scroll to position [405, 1028]
click at [968, 197] on span "To Review" at bounding box center [1002, 186] width 69 height 23
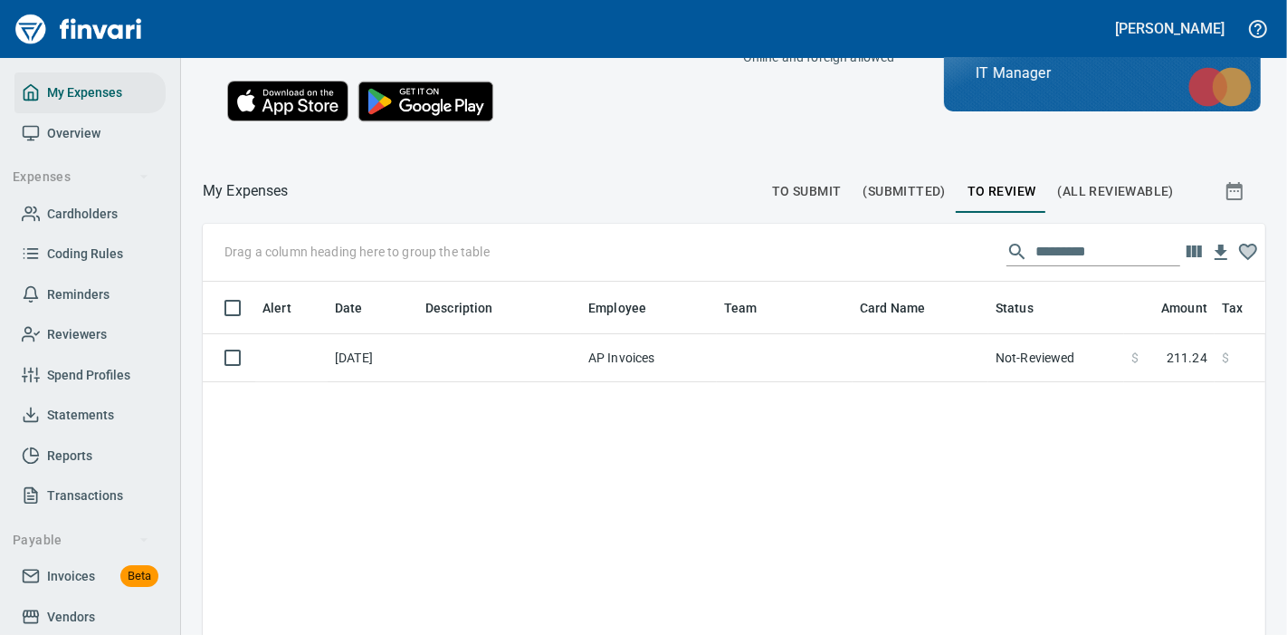
scroll to position [167, 0]
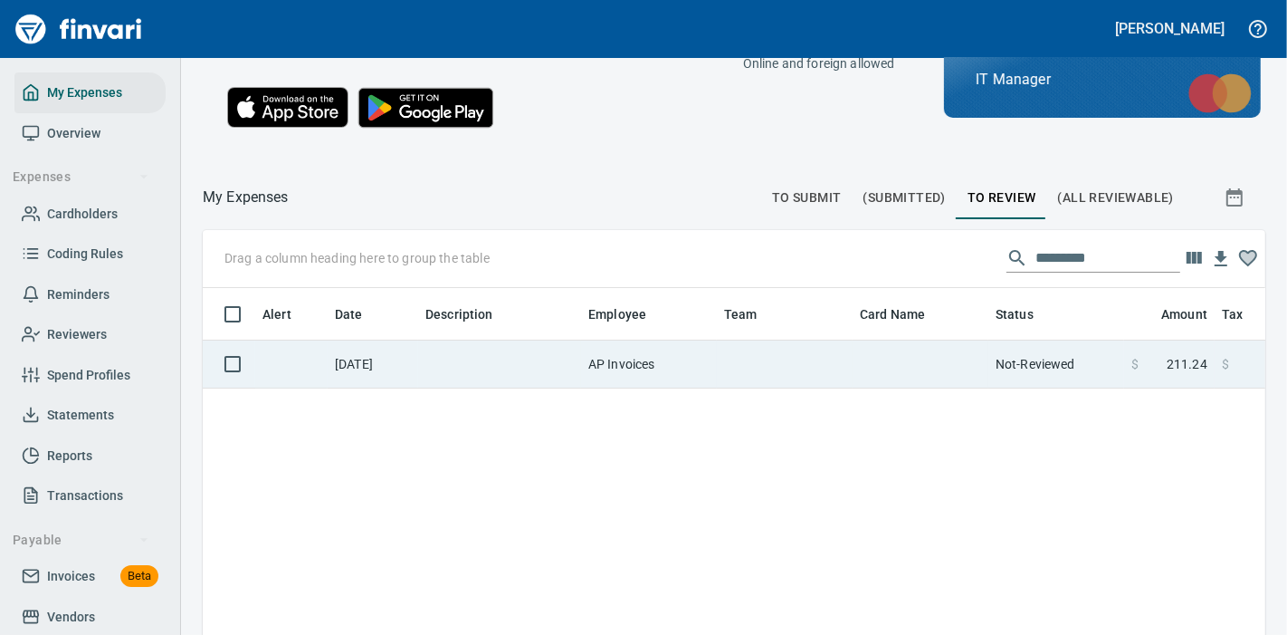
click at [713, 388] on td "AP Invoices" at bounding box center [649, 364] width 136 height 48
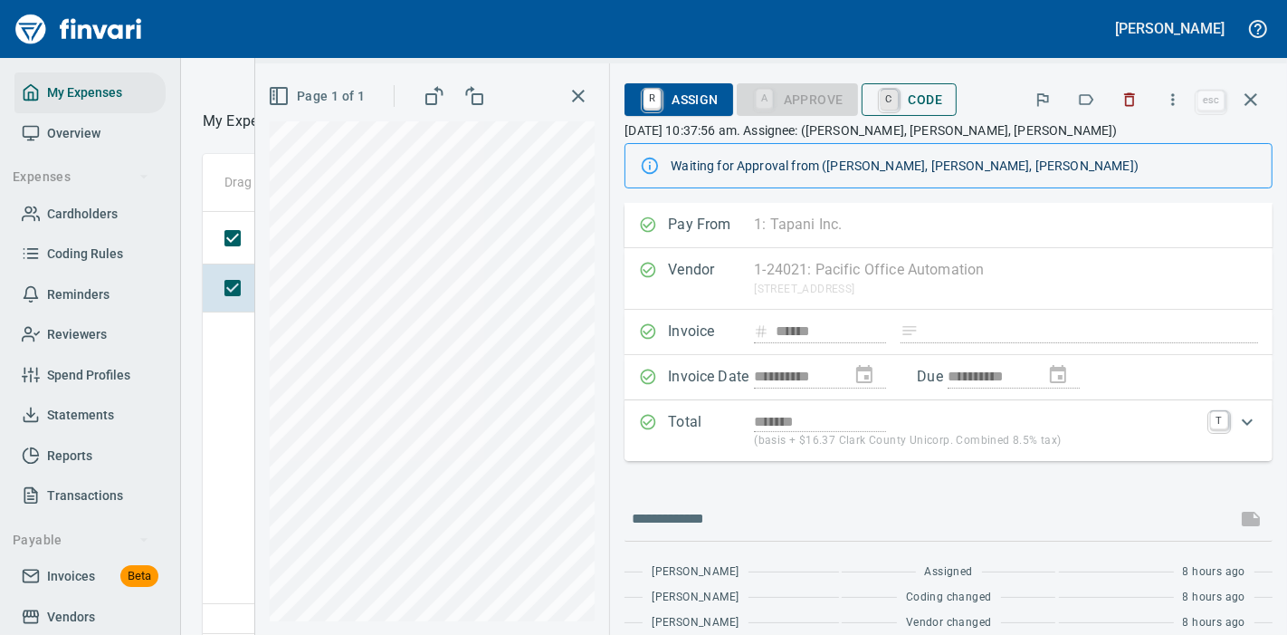
scroll to position [405, 579]
click at [906, 86] on span "C Code" at bounding box center [909, 99] width 67 height 31
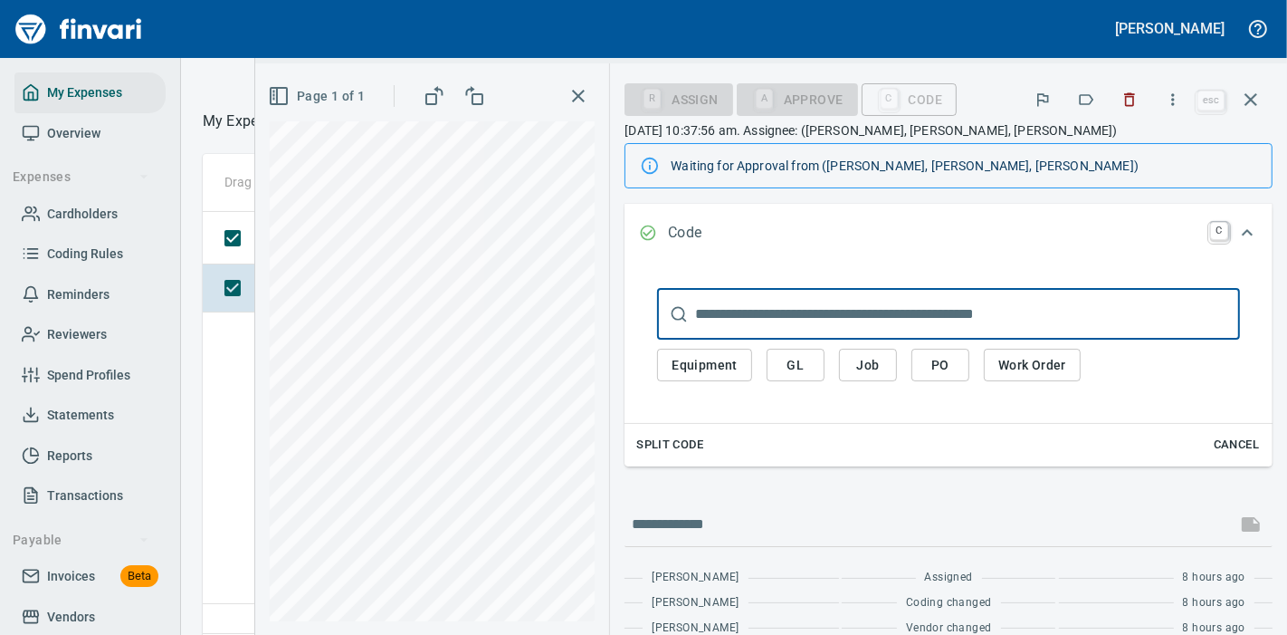
scroll to position [276, 0]
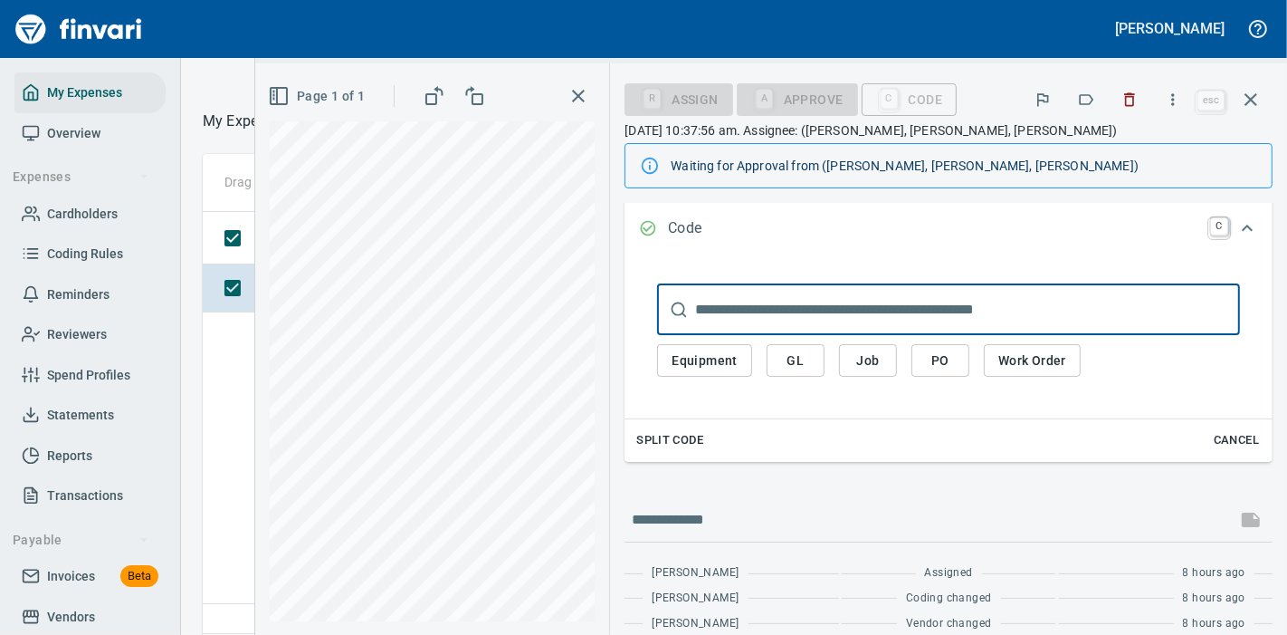
click at [798, 366] on span "GL" at bounding box center [795, 360] width 29 height 23
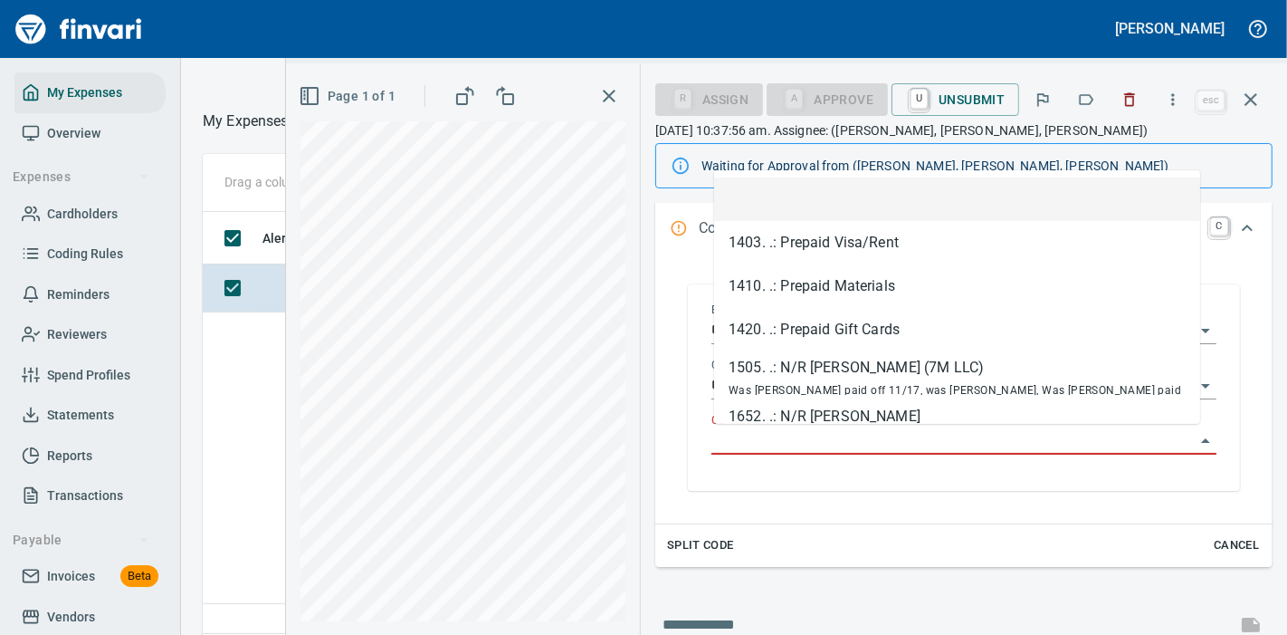
click at [802, 441] on input "GL Account" at bounding box center [953, 440] width 483 height 25
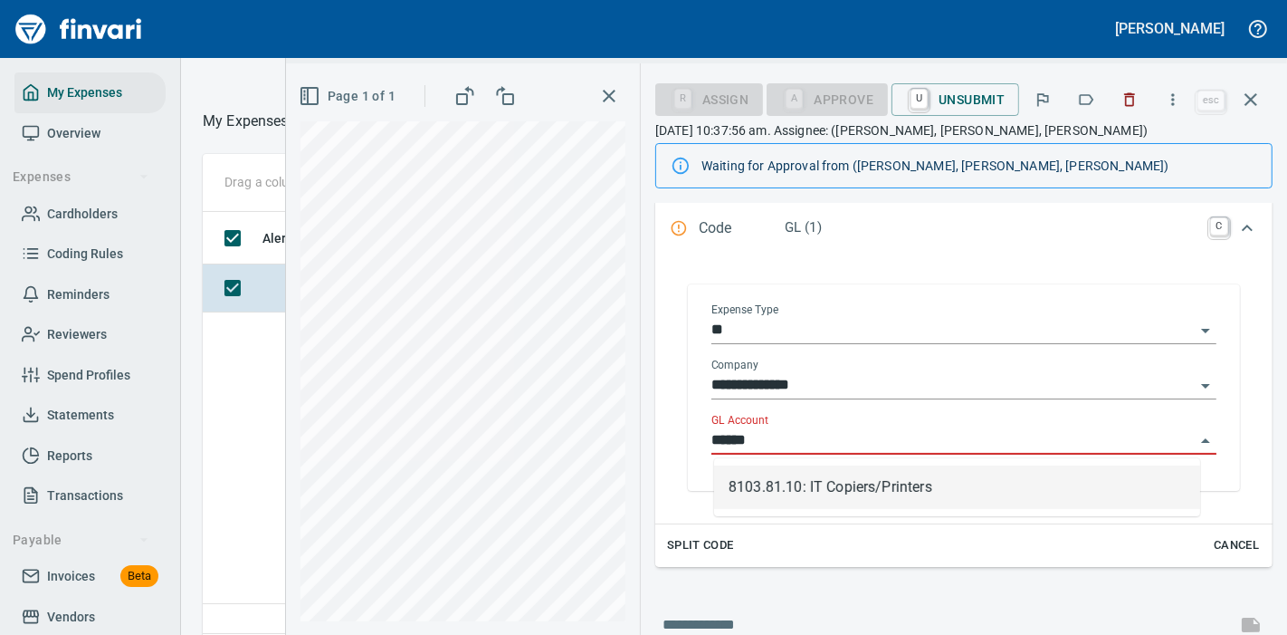
scroll to position [405, 579]
click at [814, 484] on li "8103.81.10: IT Copiers/Printers" at bounding box center [957, 486] width 486 height 43
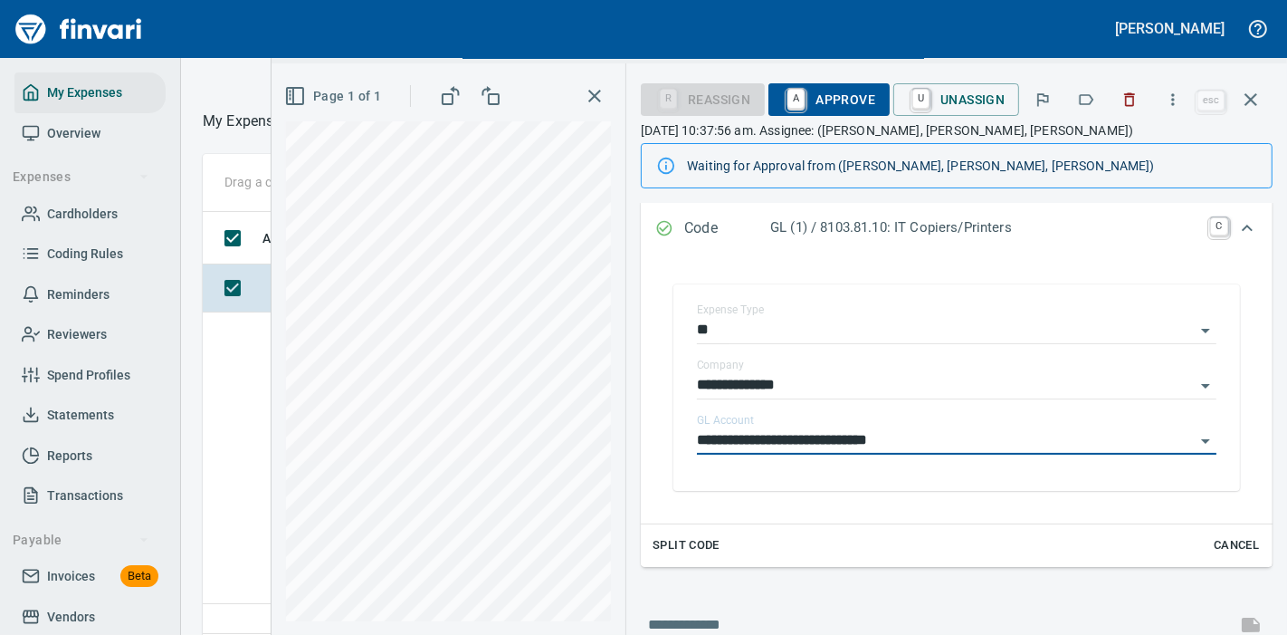
type input "**********"
click at [839, 99] on span "A Approve" at bounding box center [829, 99] width 92 height 31
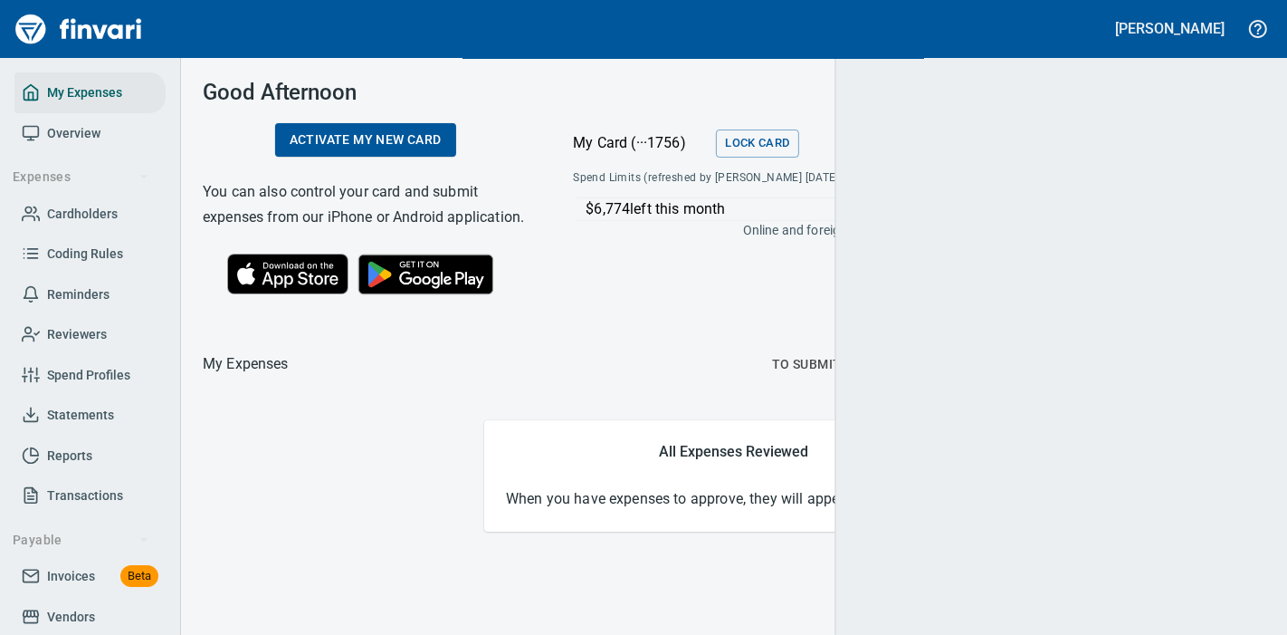
scroll to position [0, 0]
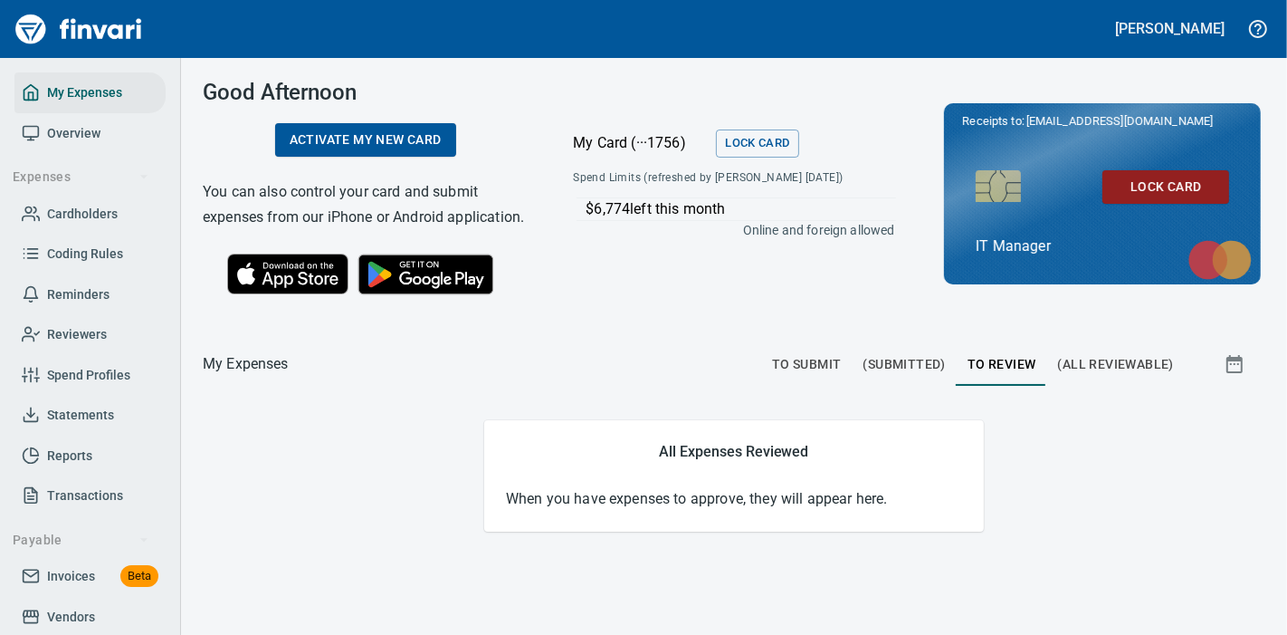
click at [812, 373] on span "To Submit" at bounding box center [807, 364] width 70 height 23
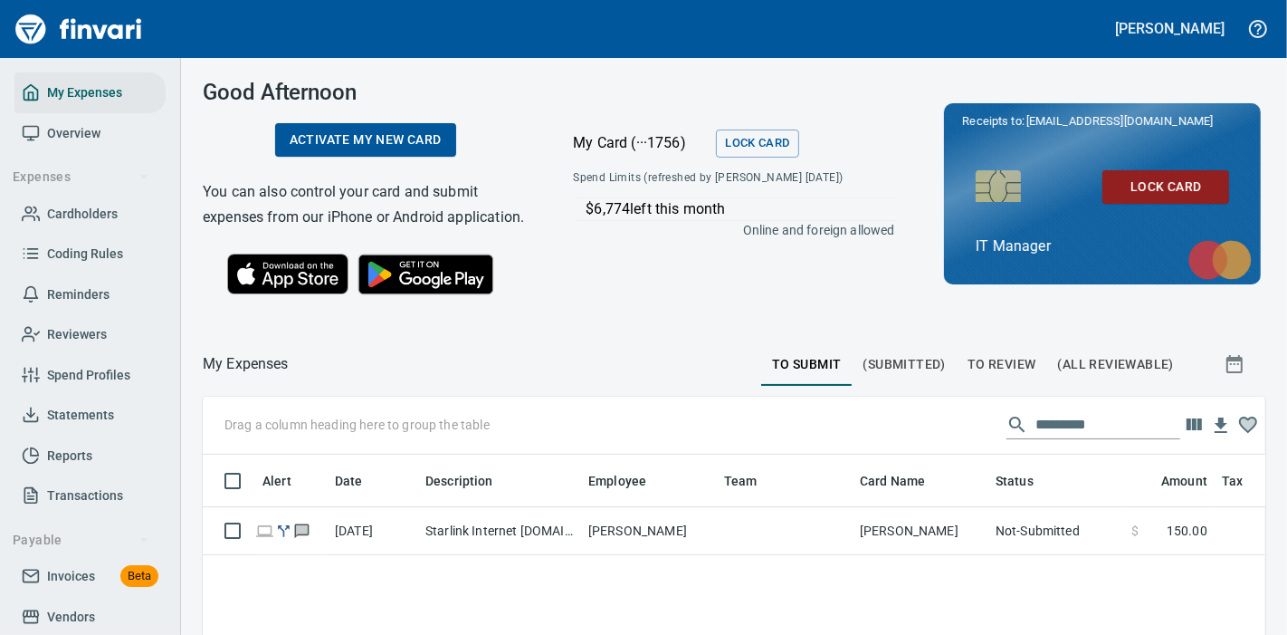
scroll to position [405, 1032]
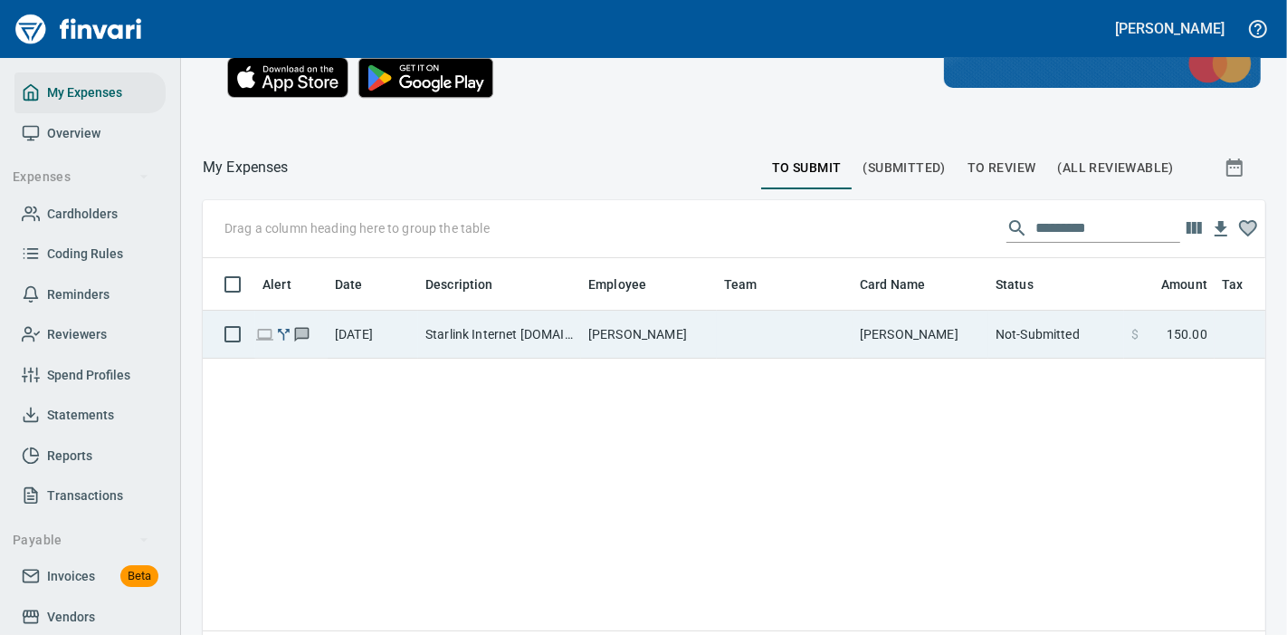
click at [779, 353] on td at bounding box center [785, 335] width 136 height 48
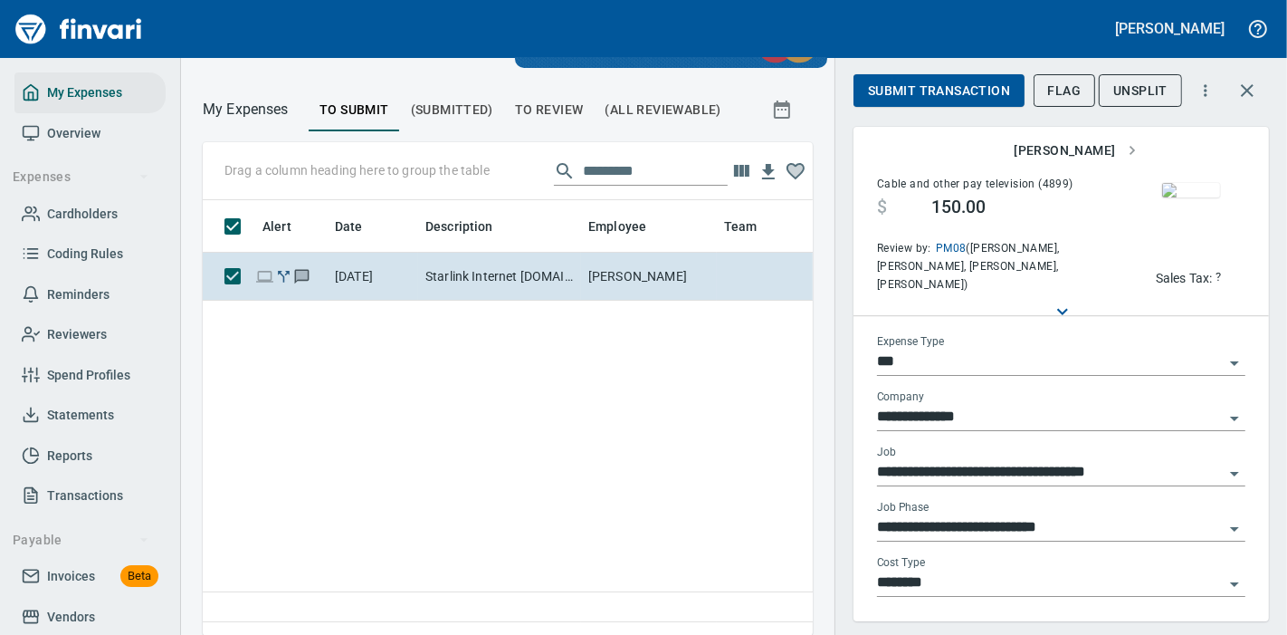
scroll to position [81, 0]
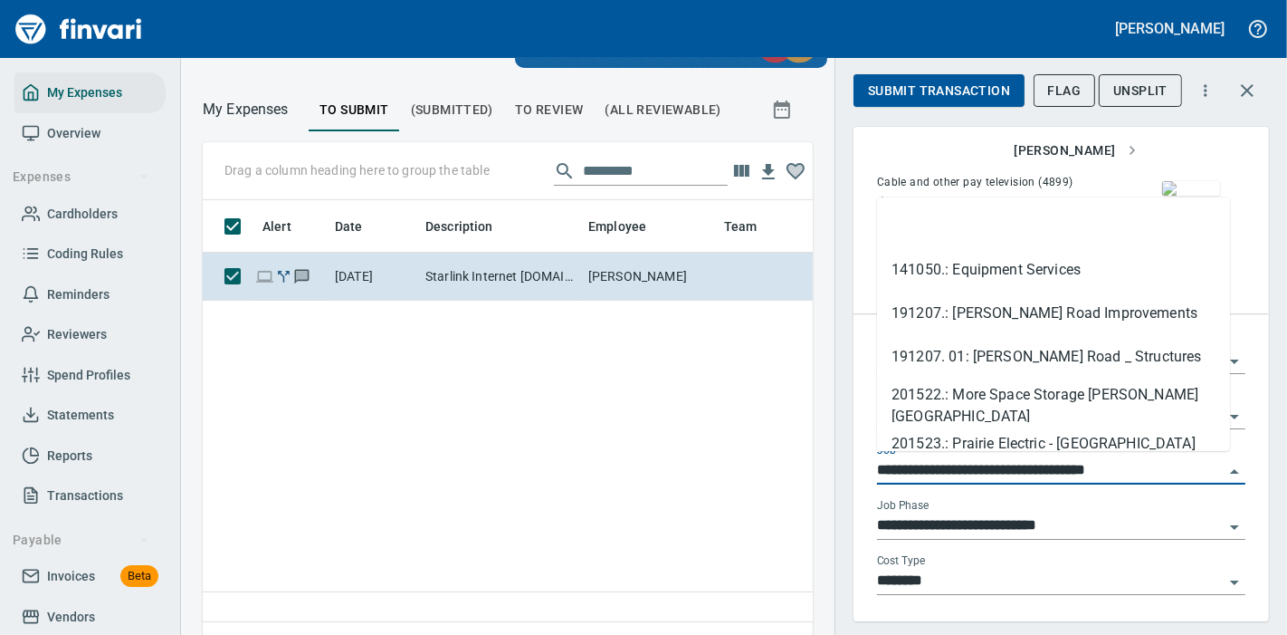
click at [976, 463] on input "**********" at bounding box center [1050, 470] width 347 height 25
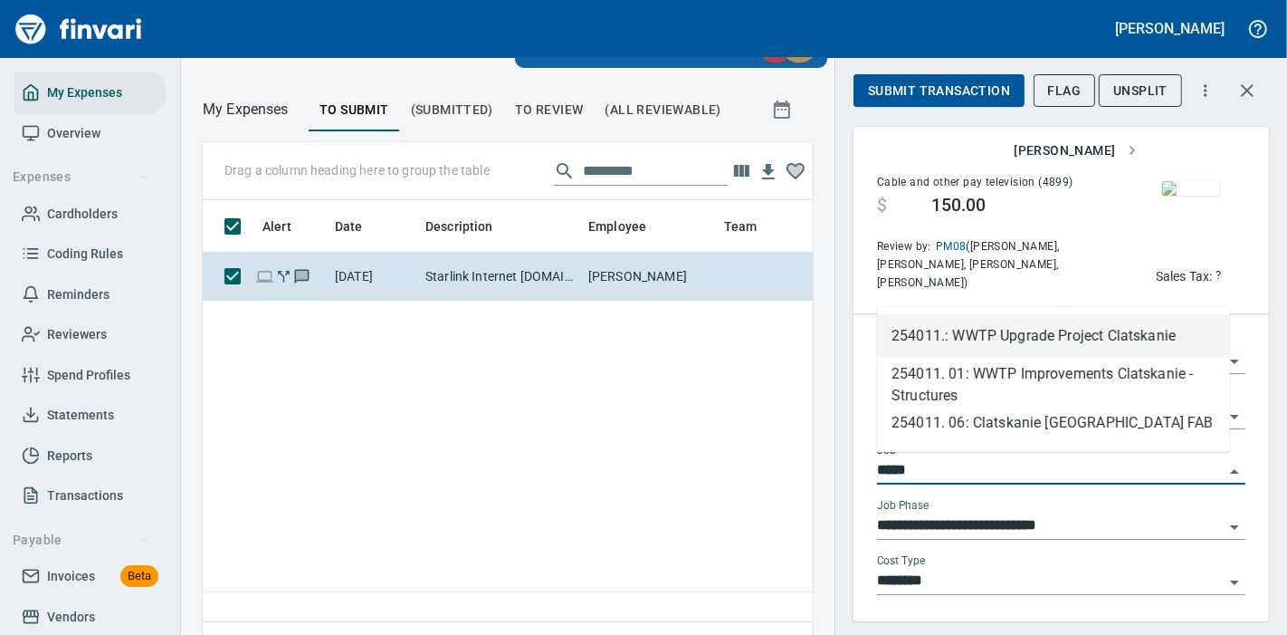
scroll to position [405, 579]
click at [1000, 347] on li "254011.: WWTP Upgrade Project Clatskanie" at bounding box center [1053, 335] width 353 height 43
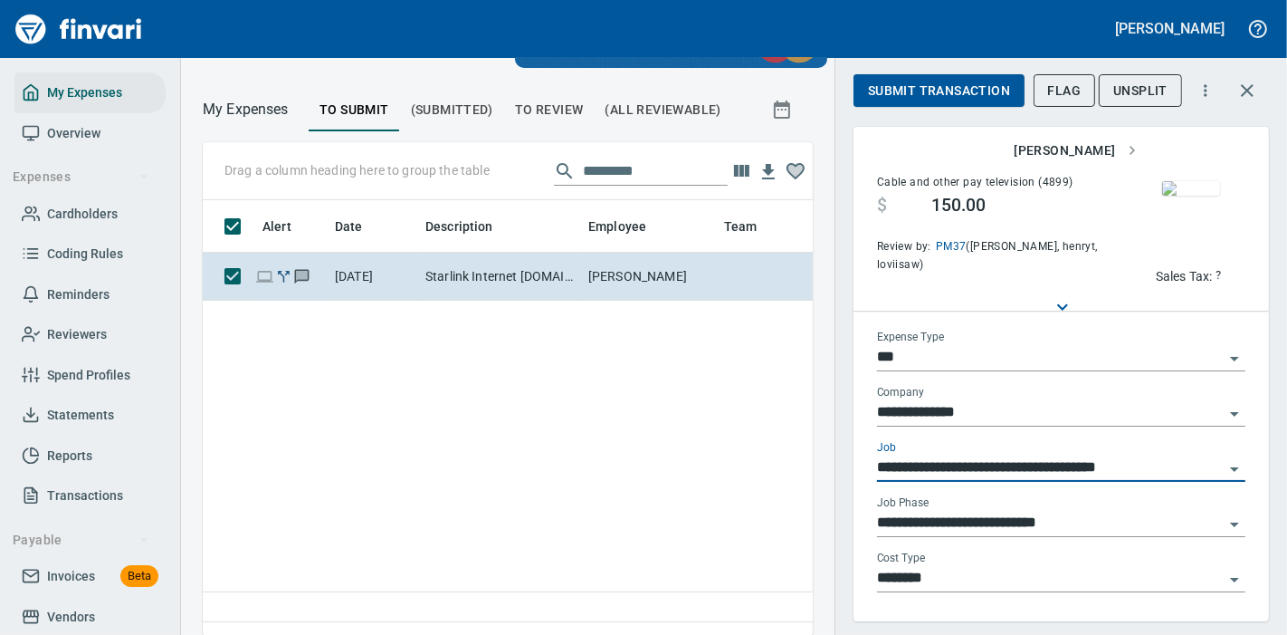
type input "**********"
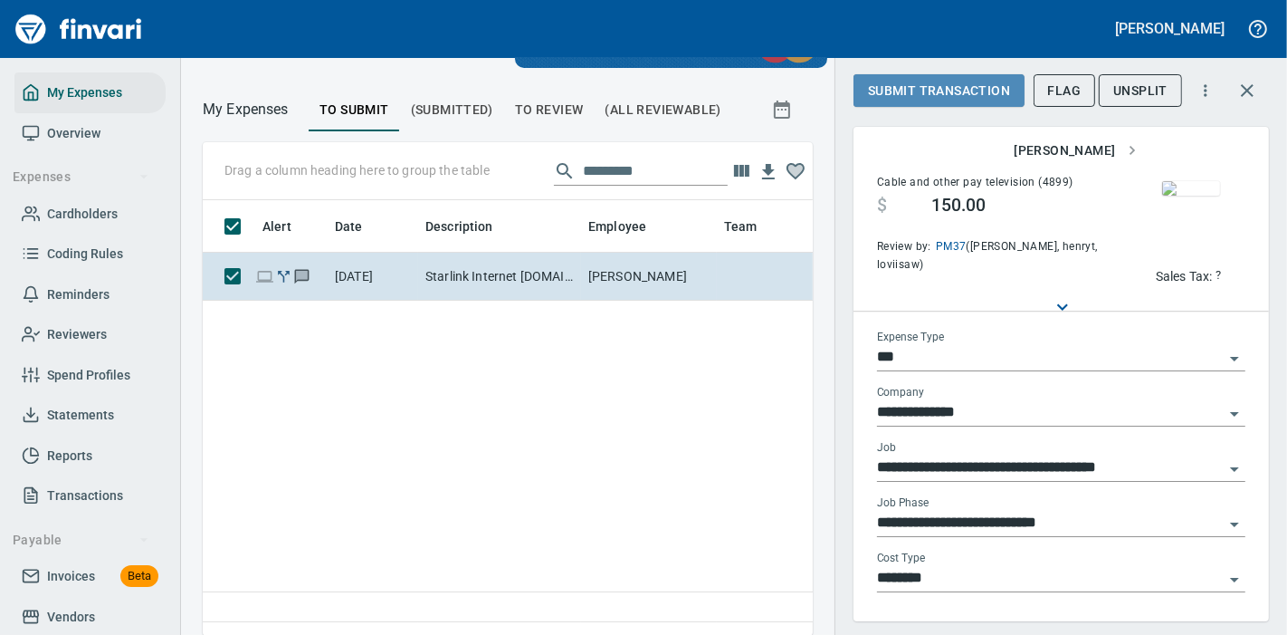
click at [937, 91] on span "Submit Transaction" at bounding box center [939, 91] width 142 height 23
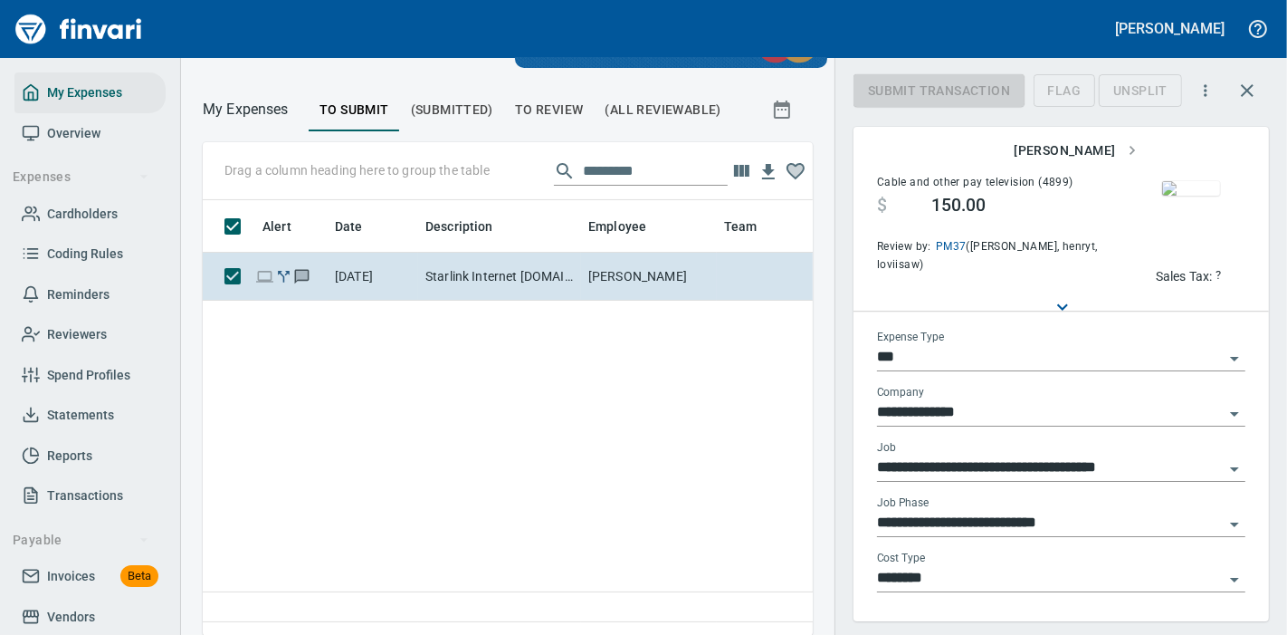
scroll to position [43, 0]
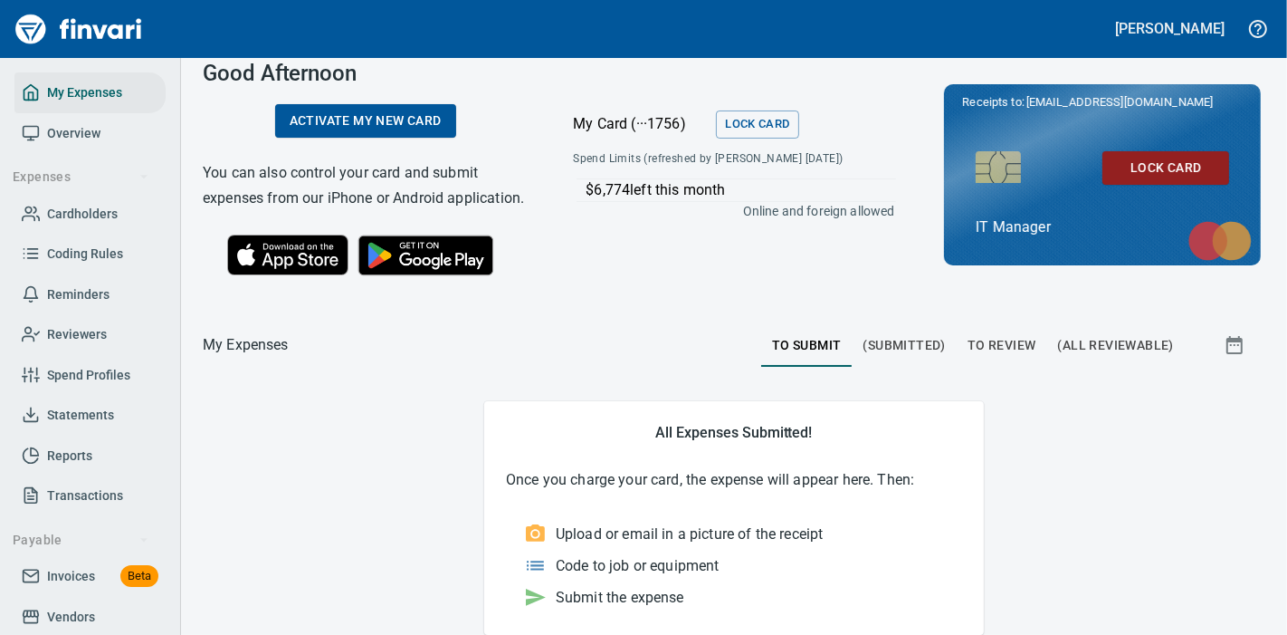
click at [984, 343] on span "To Review" at bounding box center [1002, 345] width 69 height 23
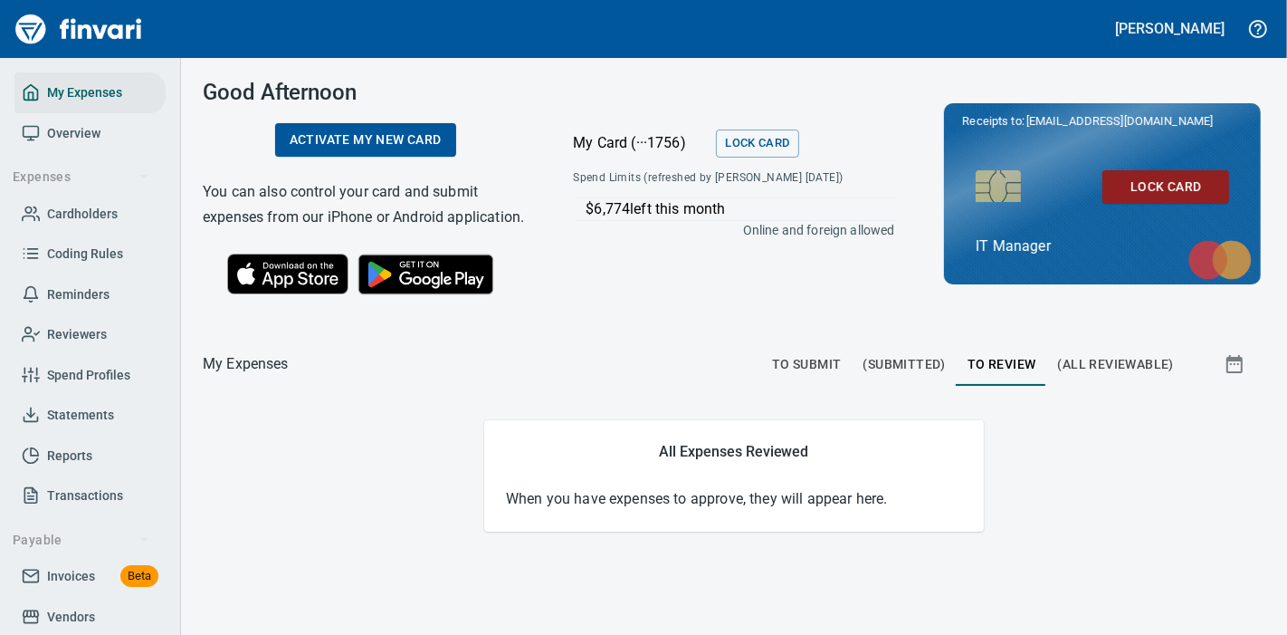
click at [804, 346] on button "To Submit" at bounding box center [806, 363] width 91 height 43
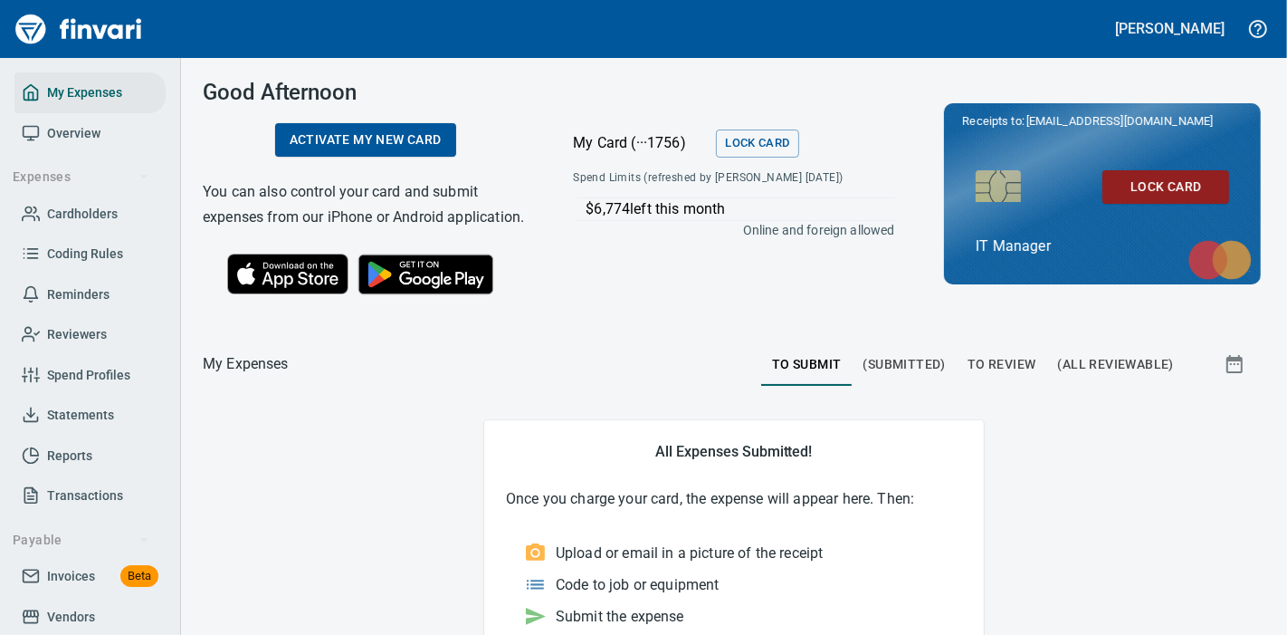
click at [880, 376] on span "(Submitted)" at bounding box center [905, 364] width 82 height 23
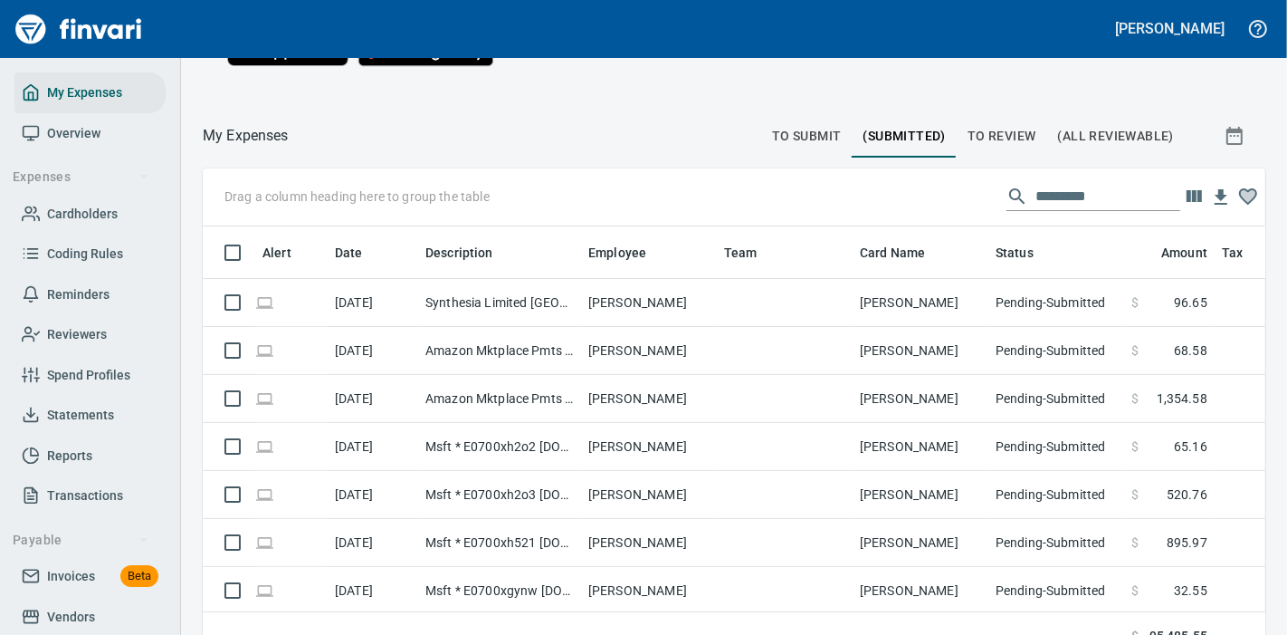
scroll to position [279, 0]
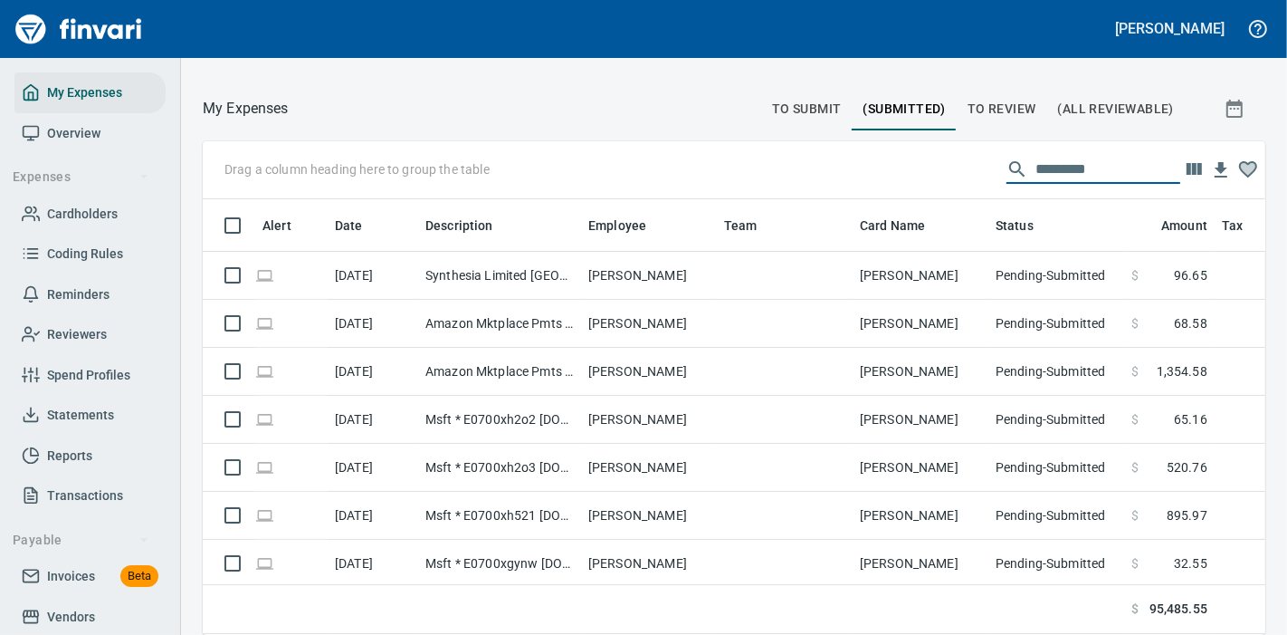
click at [1050, 156] on input "text" at bounding box center [1108, 169] width 145 height 29
type input "*"
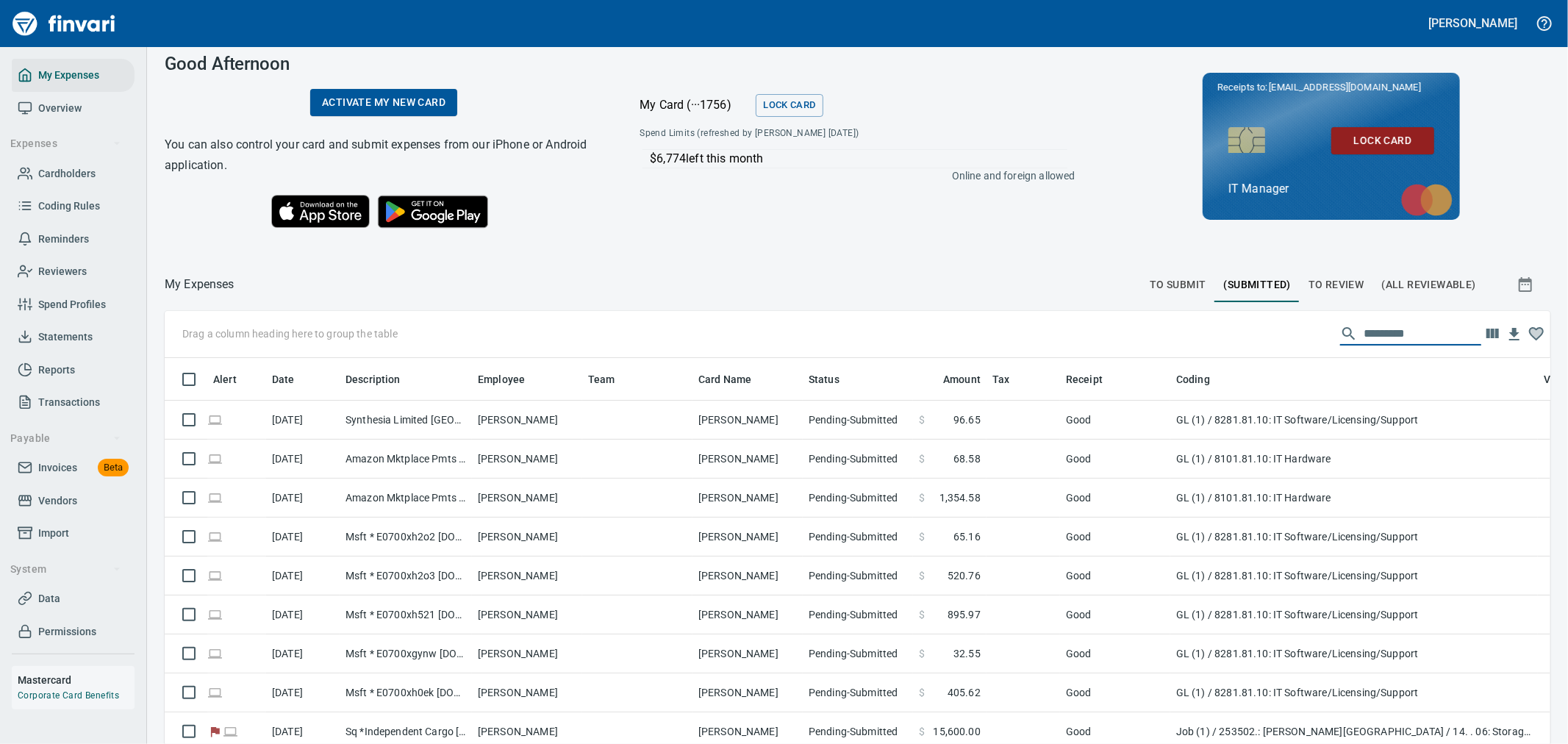
scroll to position [556, 1349]
